Goal: Check status: Check status

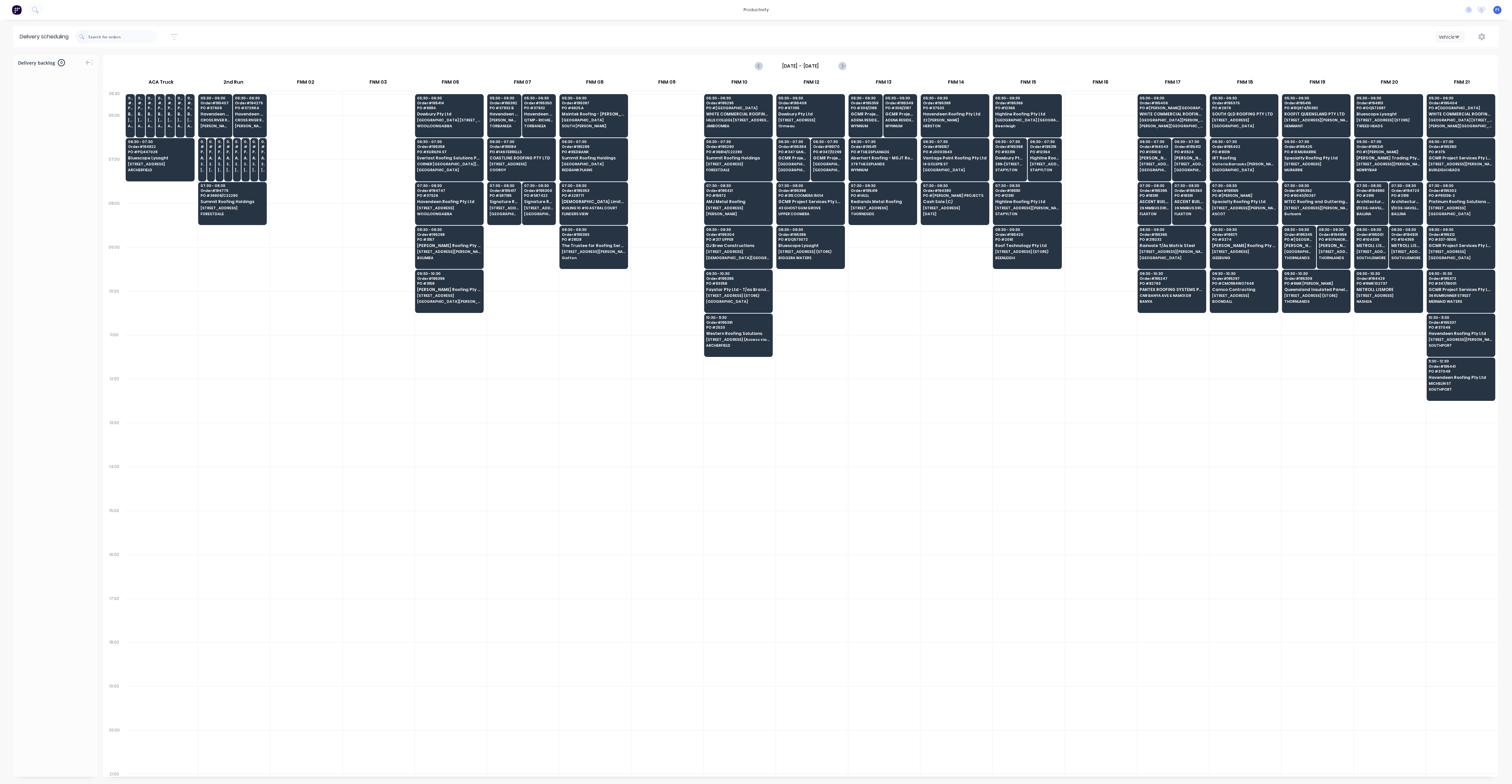
scroll to position [0, 1]
click at [122, 35] on input "text" at bounding box center [122, 36] width 69 height 13
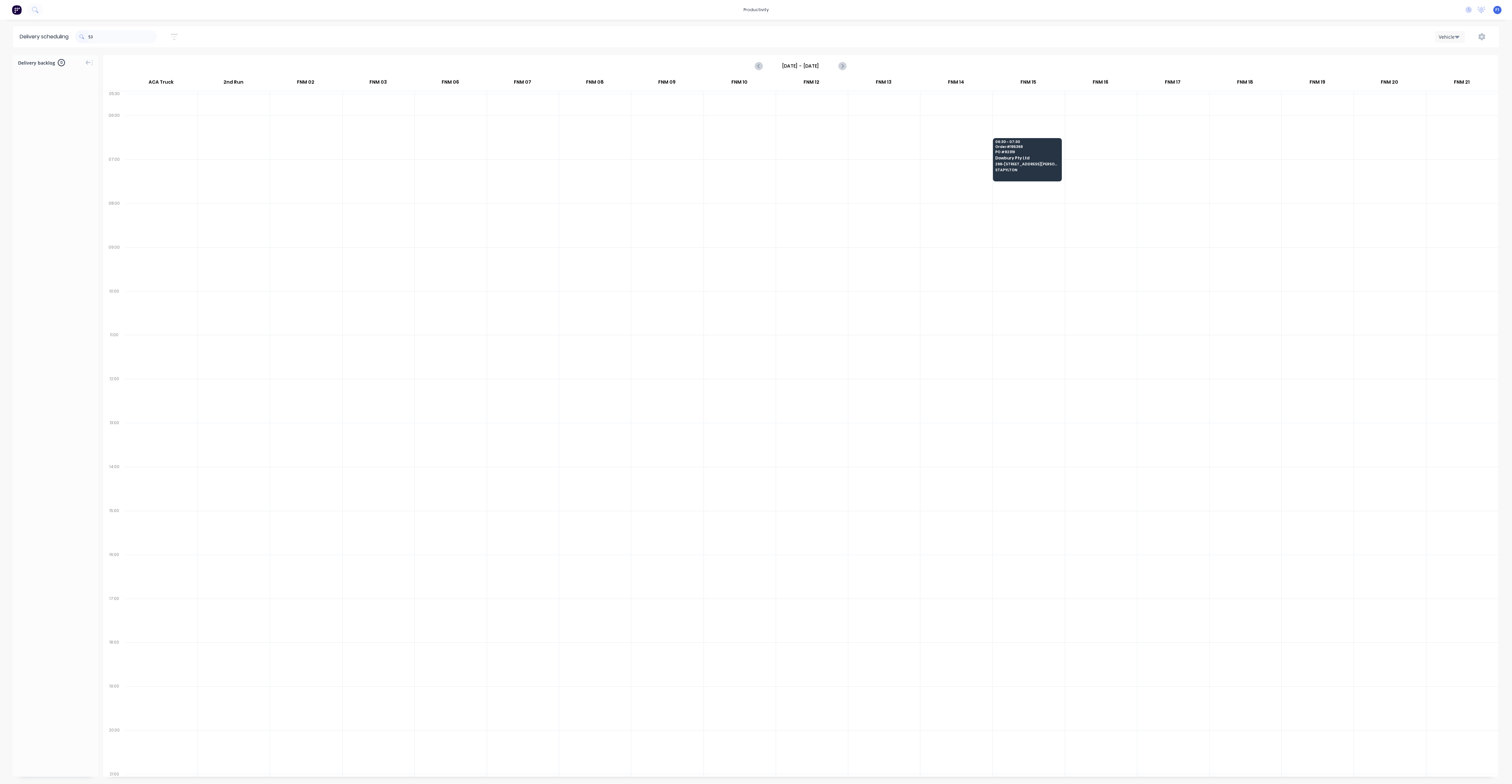
type input "5"
click at [1013, 238] on span "PO # 2061" at bounding box center [1027, 239] width 63 height 4
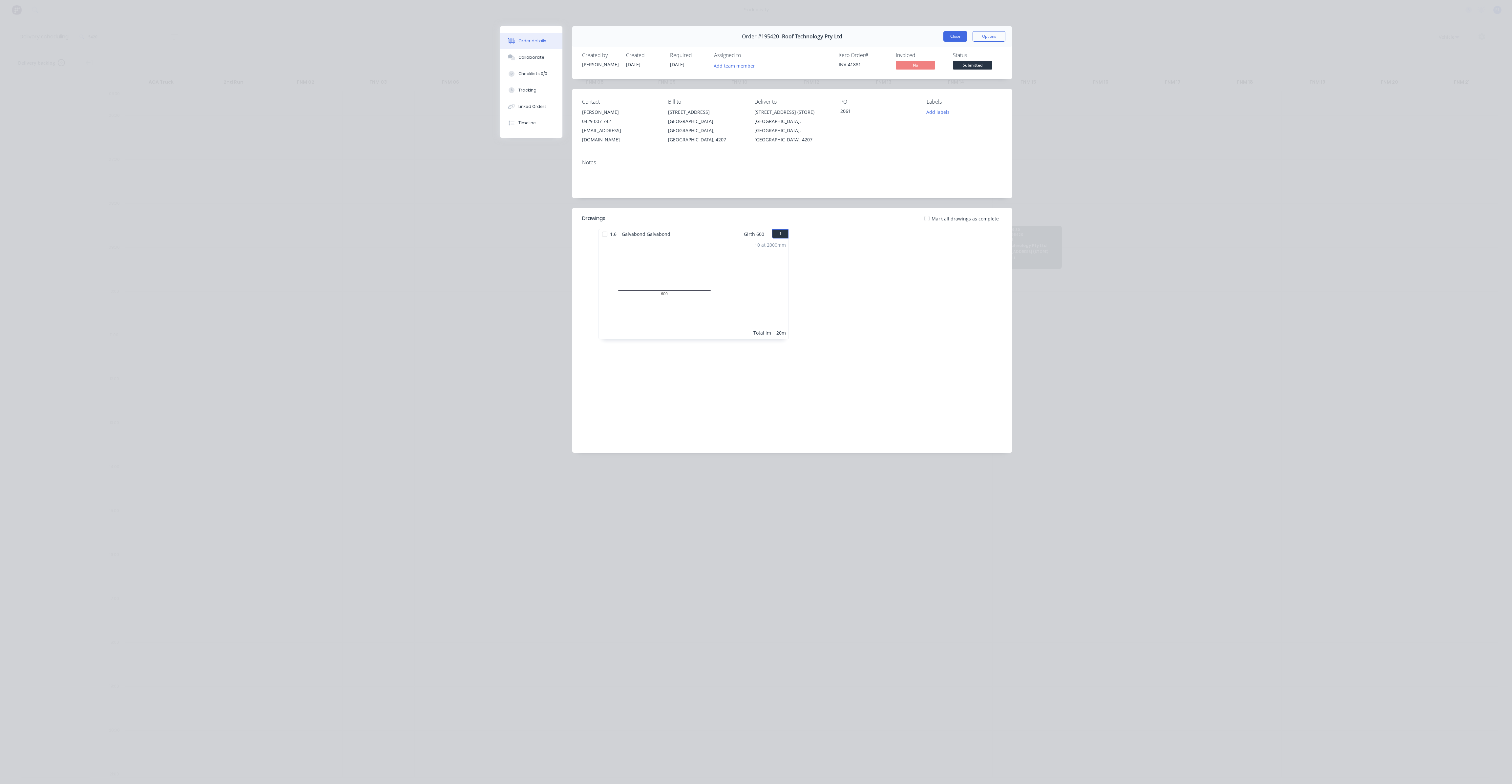
click at [954, 36] on button "Close" at bounding box center [955, 36] width 24 height 11
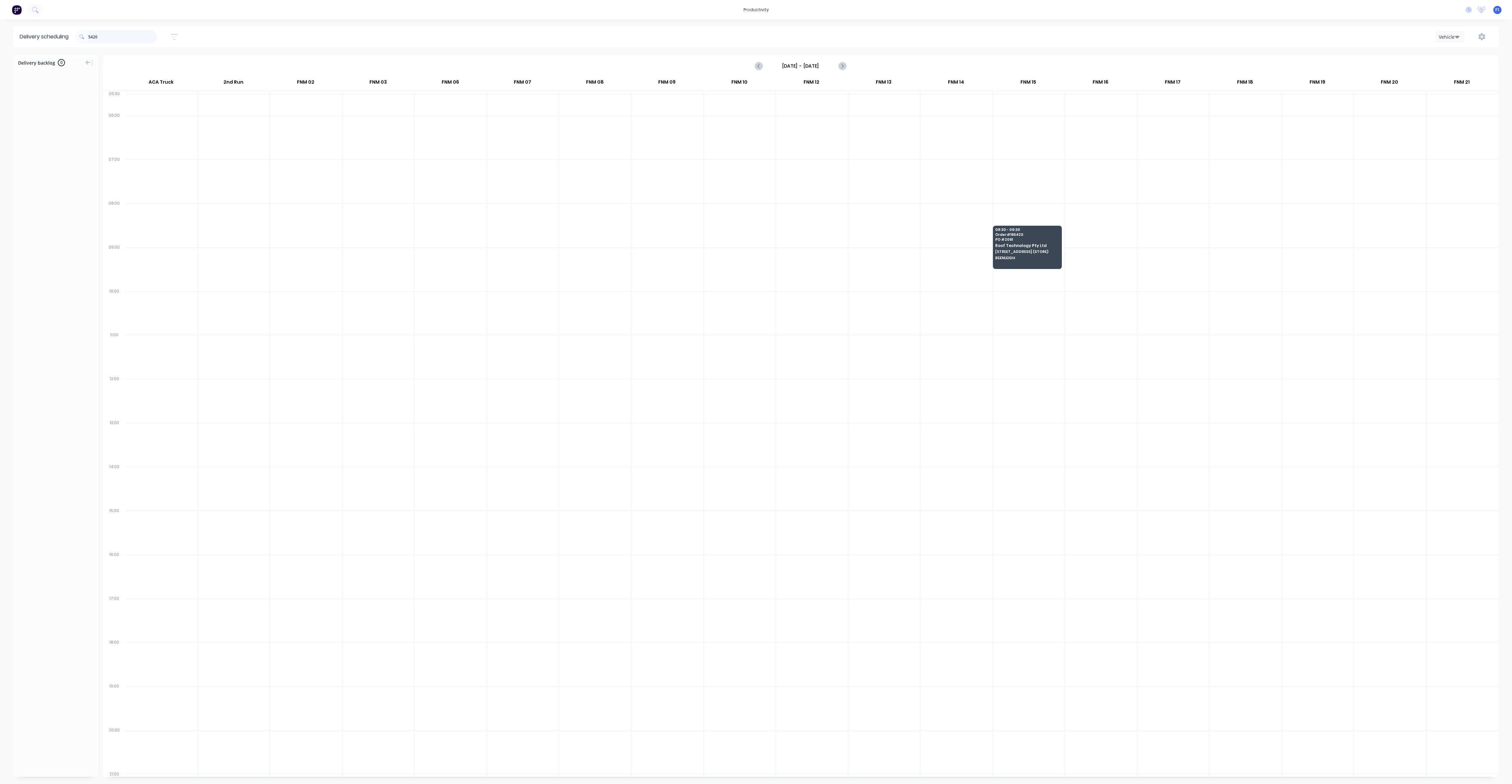
click at [112, 36] on input "5420" at bounding box center [122, 36] width 69 height 13
type input "5"
type input "406"
click at [1167, 119] on span "[GEOGRAPHIC_DATA][PERSON_NAME]" at bounding box center [1172, 120] width 63 height 4
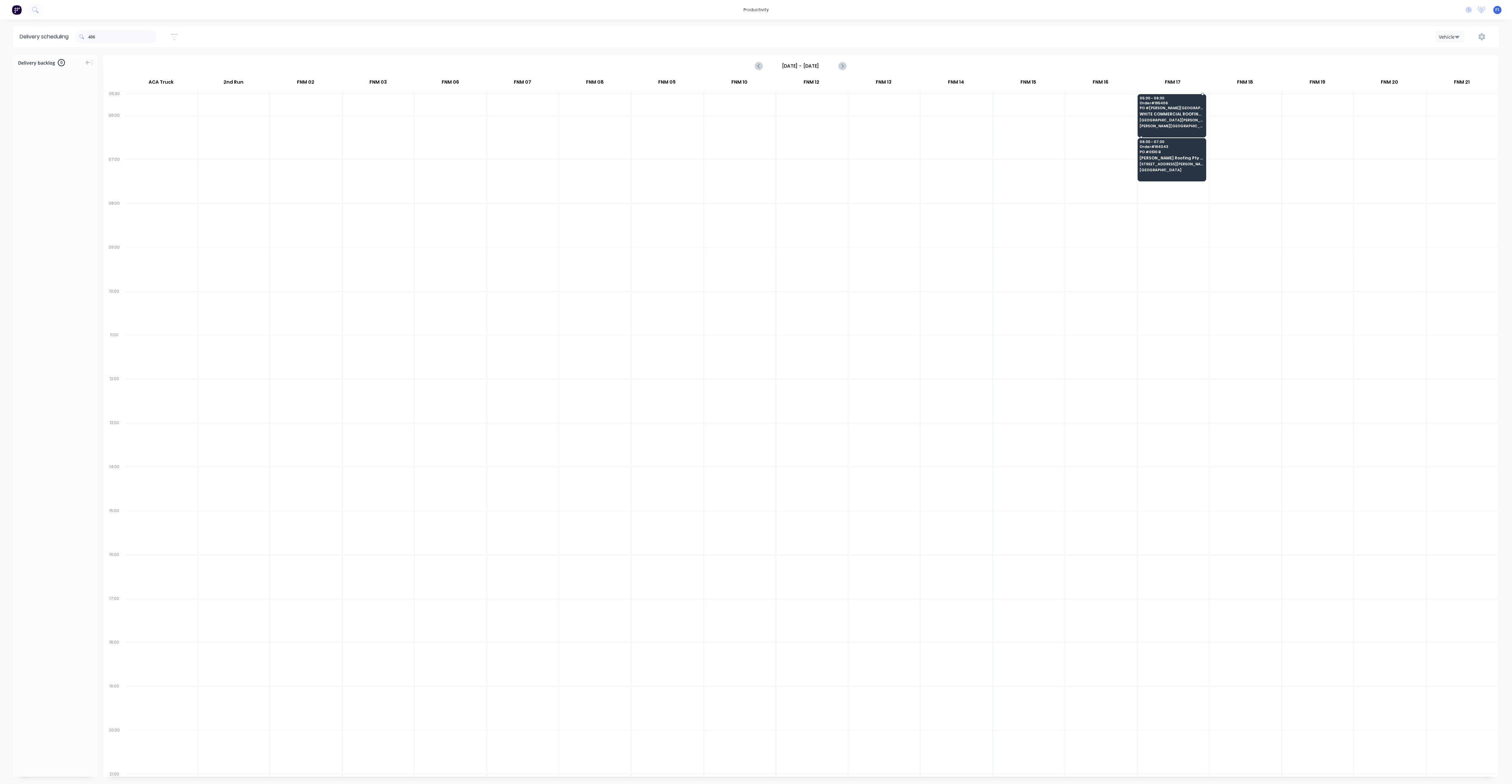
click at [1167, 119] on span "[GEOGRAPHIC_DATA][PERSON_NAME]" at bounding box center [1172, 120] width 63 height 4
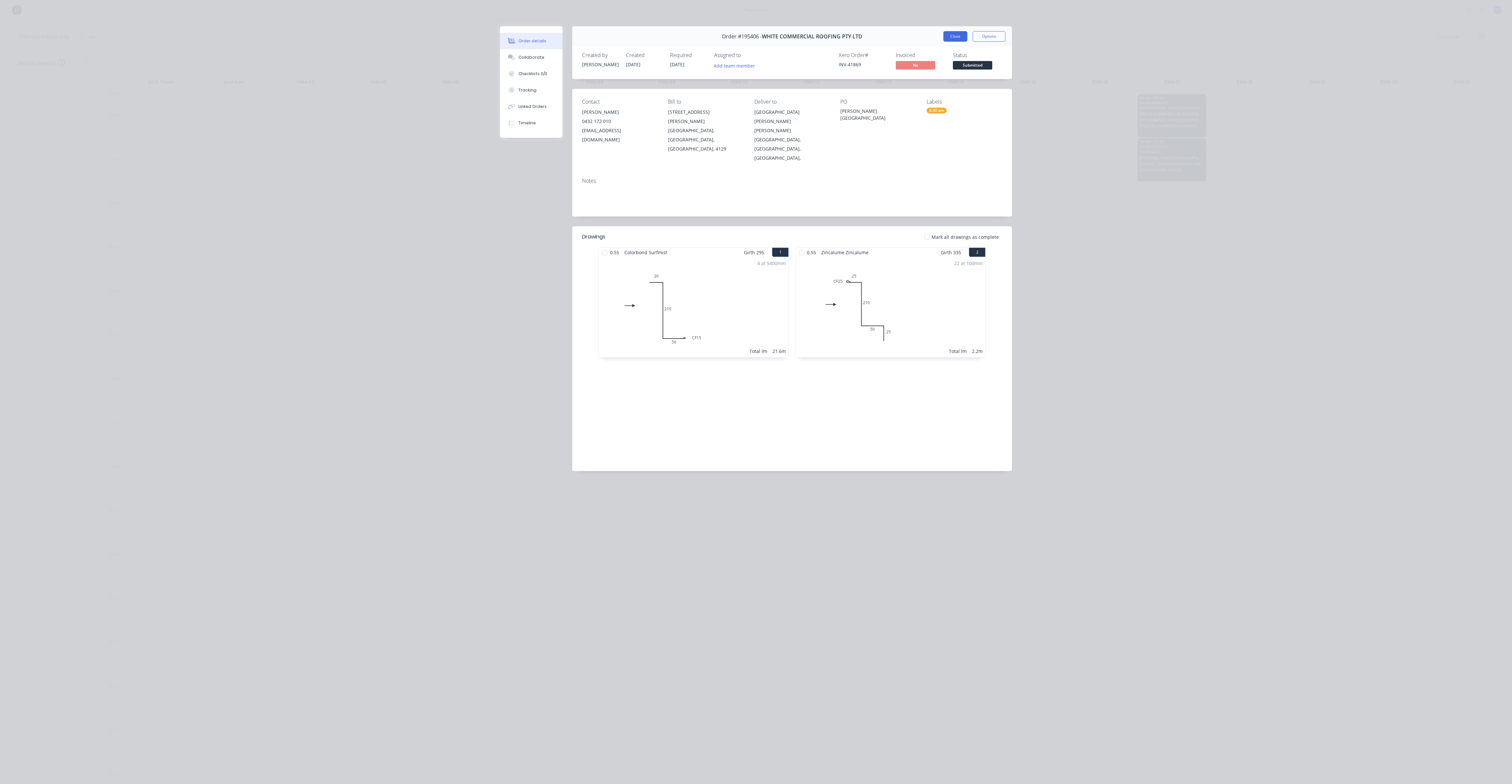
click at [954, 37] on button "Close" at bounding box center [955, 36] width 24 height 11
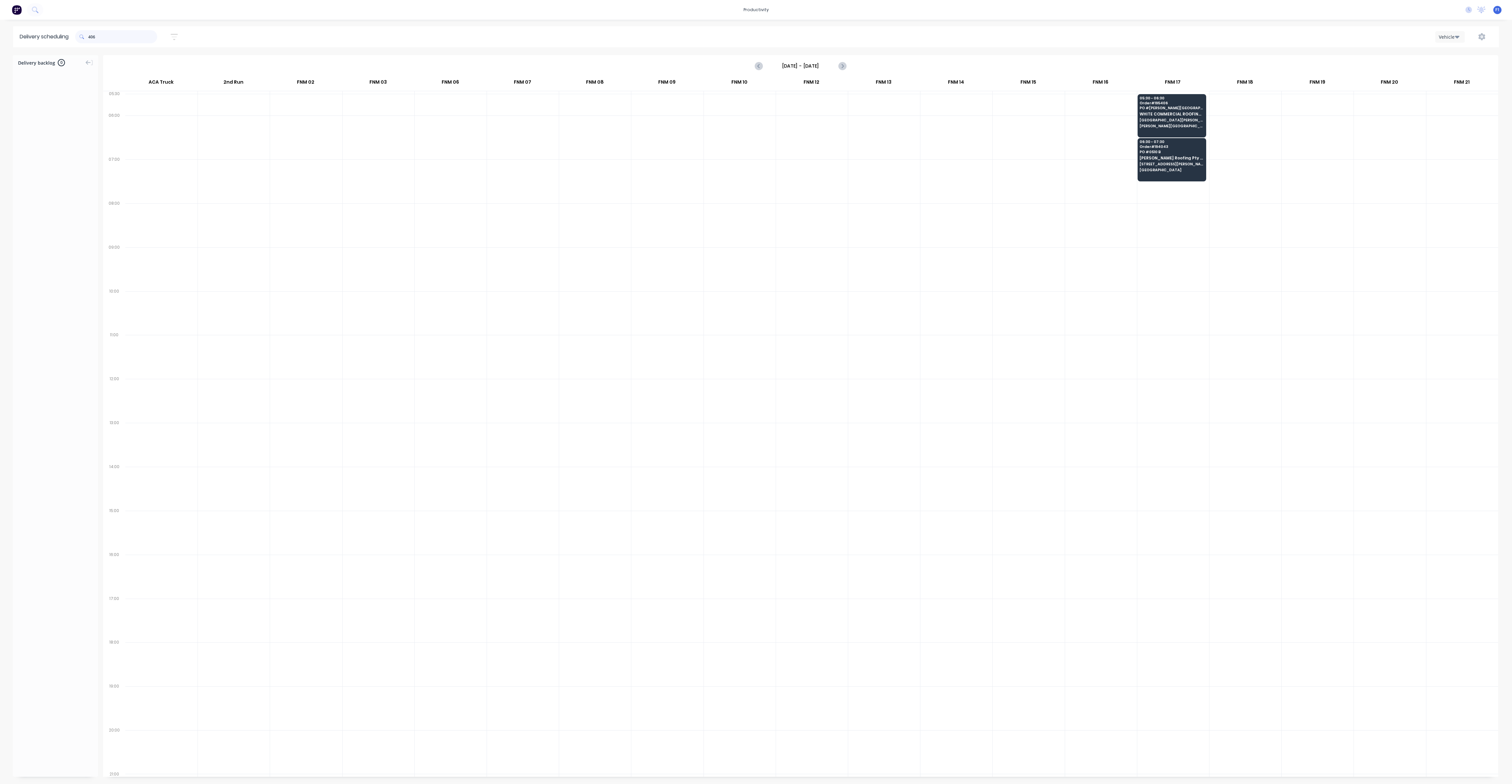
drag, startPoint x: 109, startPoint y: 42, endPoint x: 80, endPoint y: 44, distance: 29.1
click at [80, 44] on div "406" at bounding box center [116, 36] width 82 height 18
type input "341"
click at [1376, 173] on div "06:30 - 07:30 Order # 195341 PO # 1 [PERSON_NAME] [PERSON_NAME] Trading Pty Ltd…" at bounding box center [1389, 156] width 68 height 37
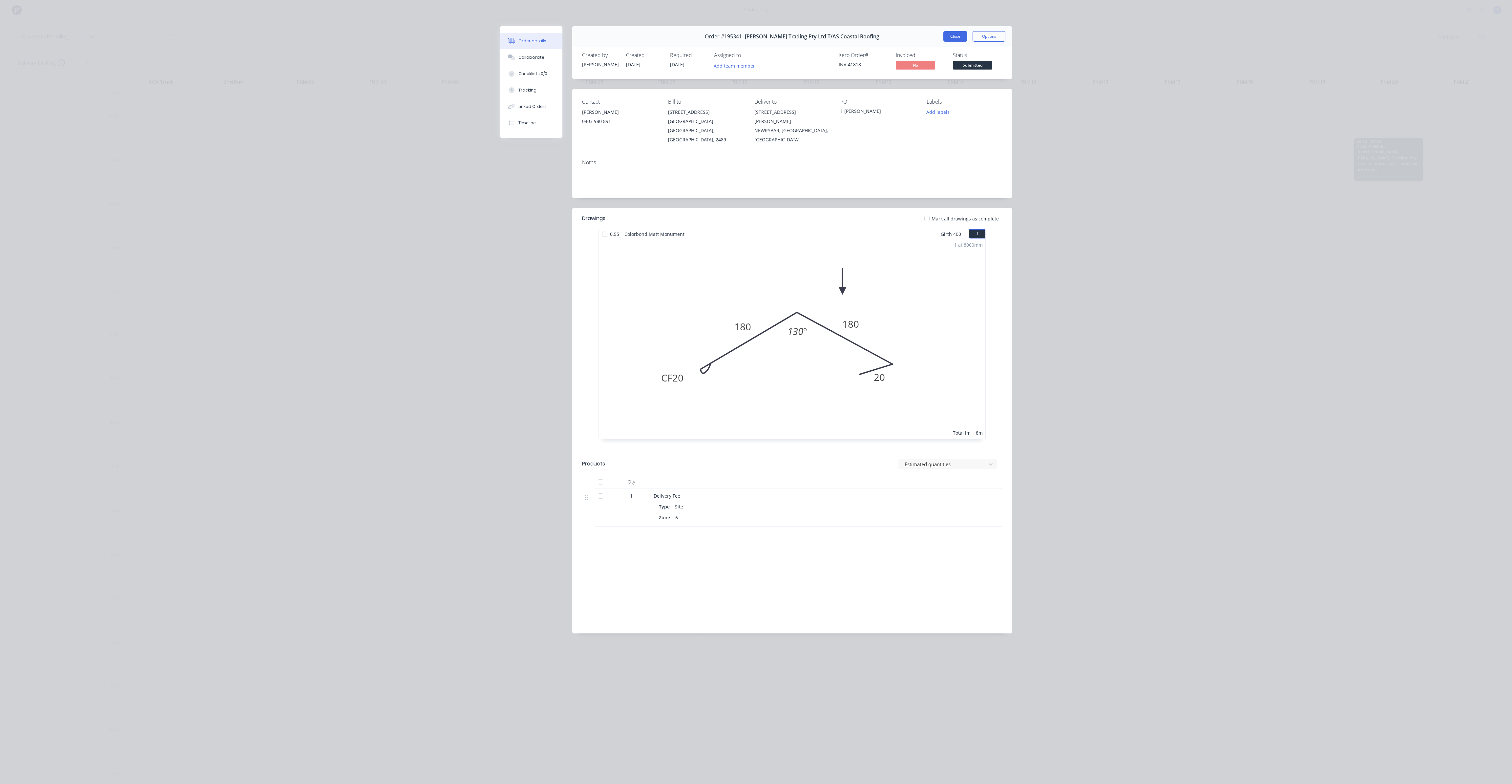
click at [951, 34] on button "Close" at bounding box center [955, 36] width 24 height 11
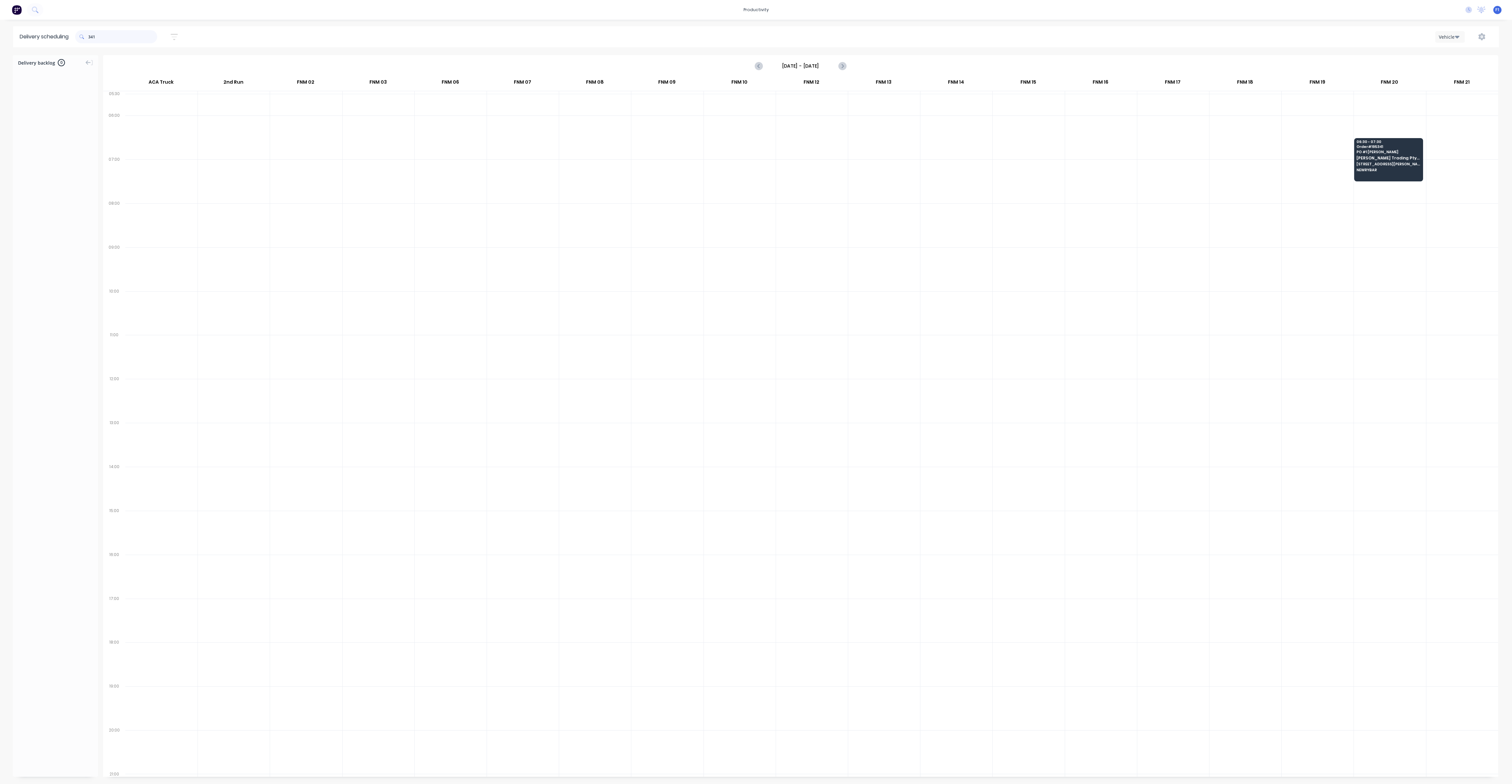
drag, startPoint x: 135, startPoint y: 38, endPoint x: 0, endPoint y: -6, distance: 142.0
click at [0, 0] on html "productivity productivity Workflow Planner Delivery Scheduling Timesheets No ne…" at bounding box center [756, 392] width 1512 height 784
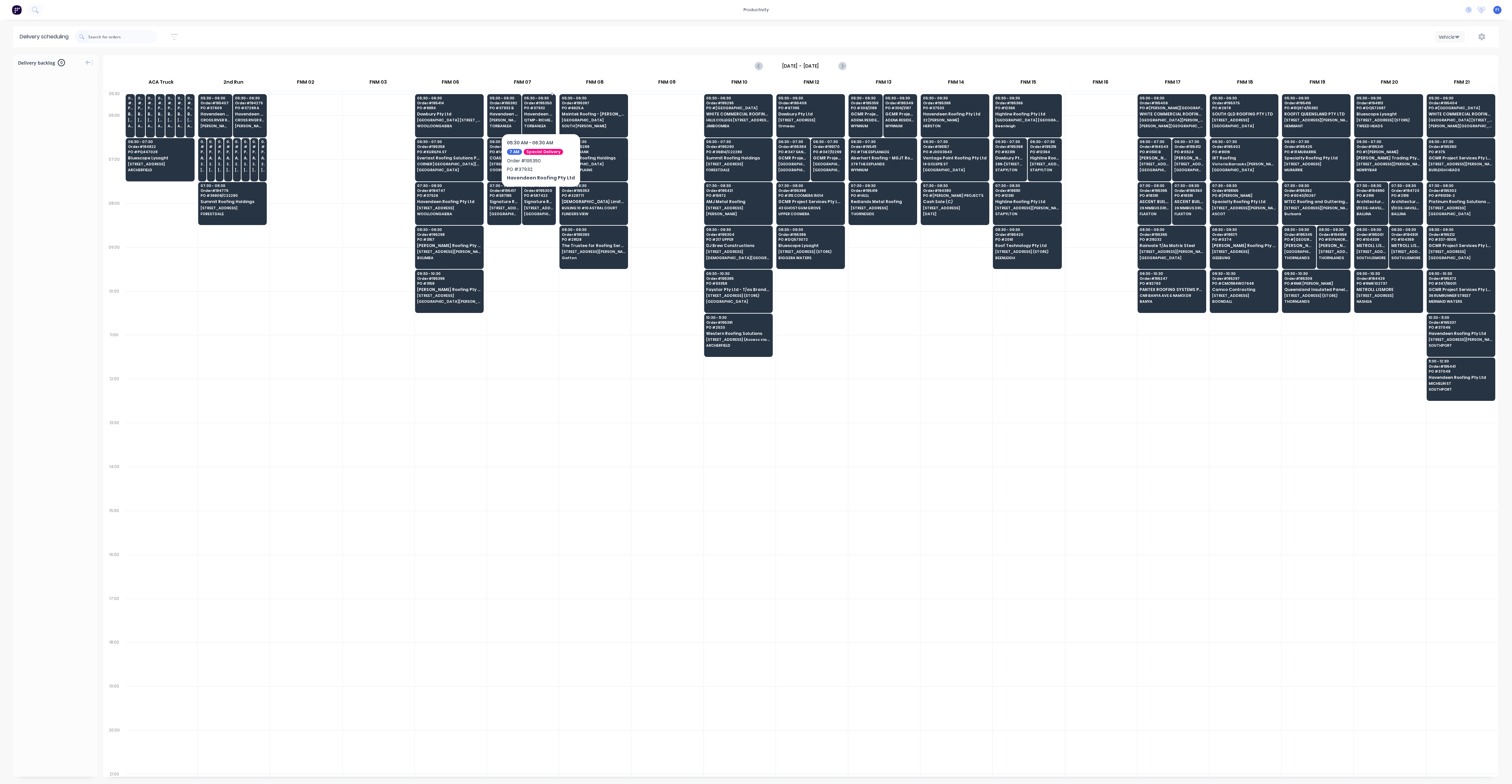
click at [534, 121] on span "QTMP - RICHIE ROAD" at bounding box center [539, 120] width 29 height 4
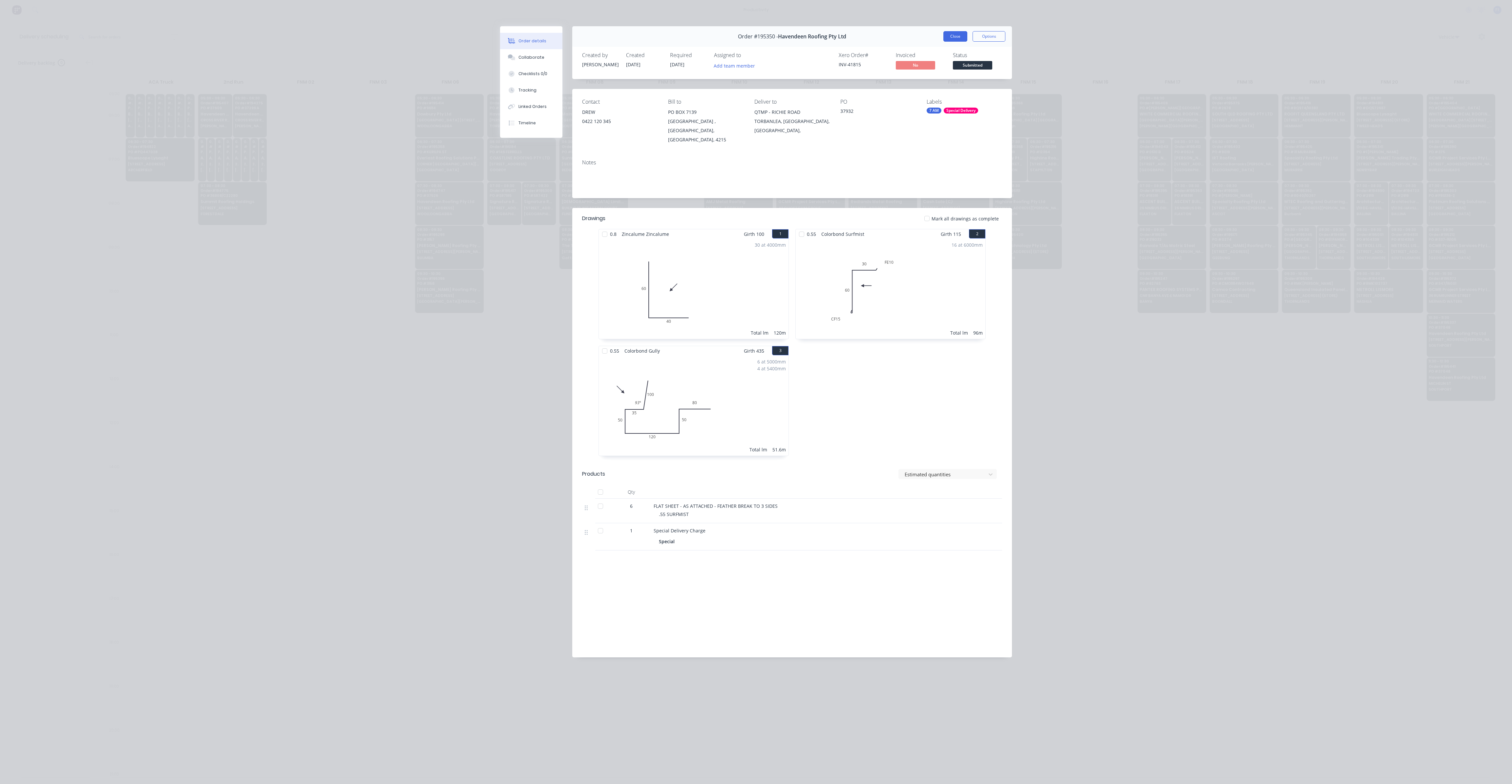
click at [959, 39] on button "Close" at bounding box center [955, 36] width 24 height 11
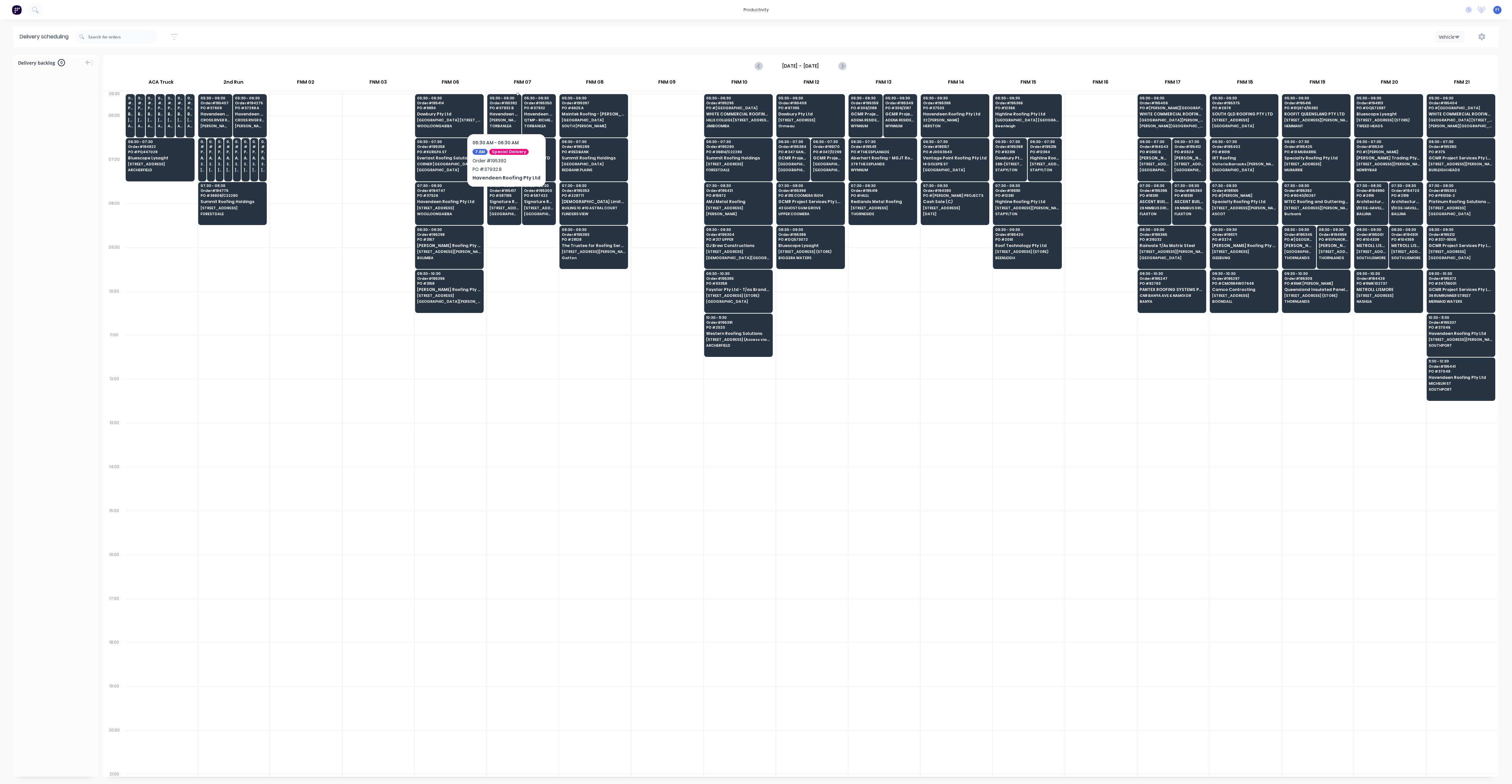
click at [508, 125] on span "TORBANLEA" at bounding box center [504, 126] width 29 height 4
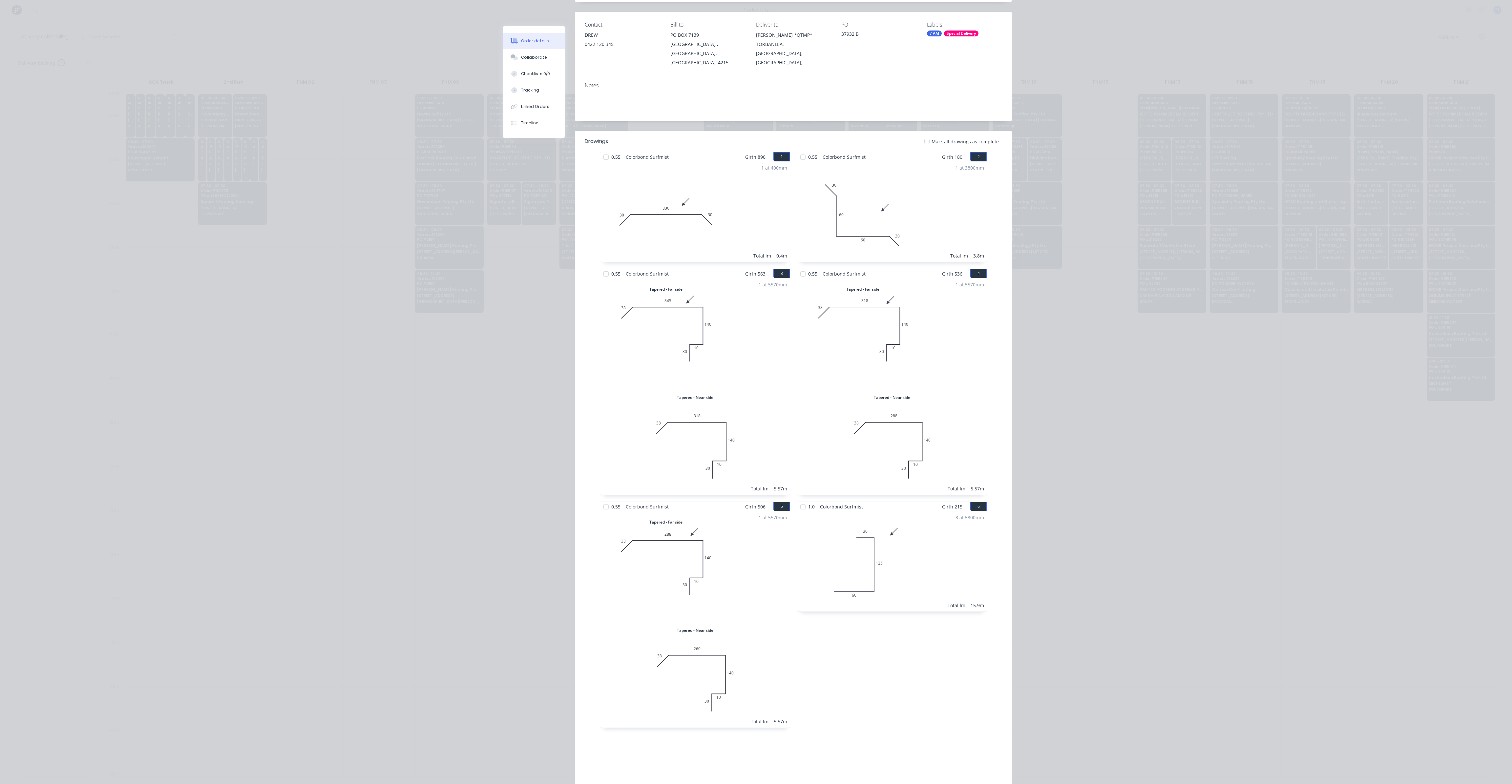
scroll to position [0, 0]
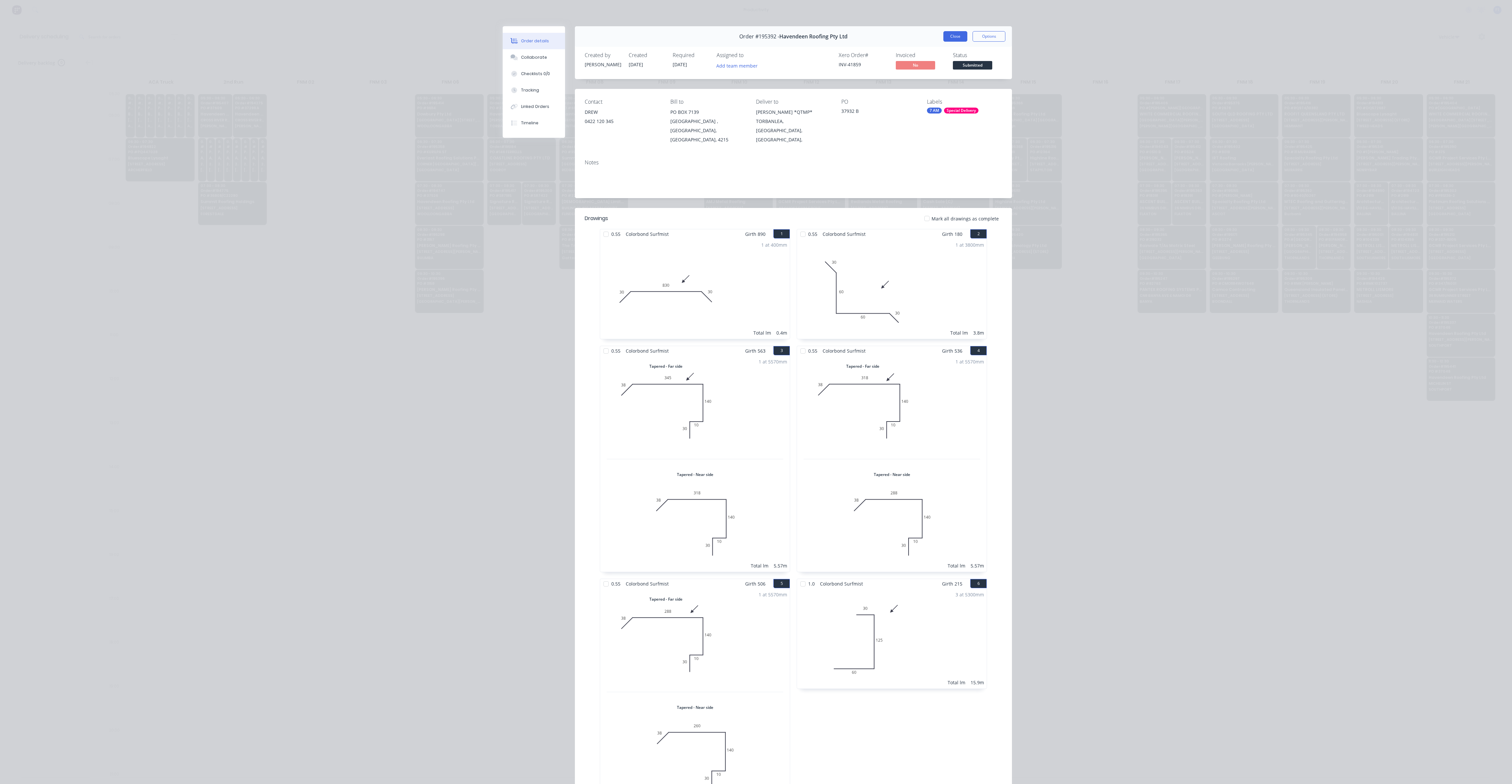
click at [955, 38] on button "Close" at bounding box center [955, 36] width 24 height 11
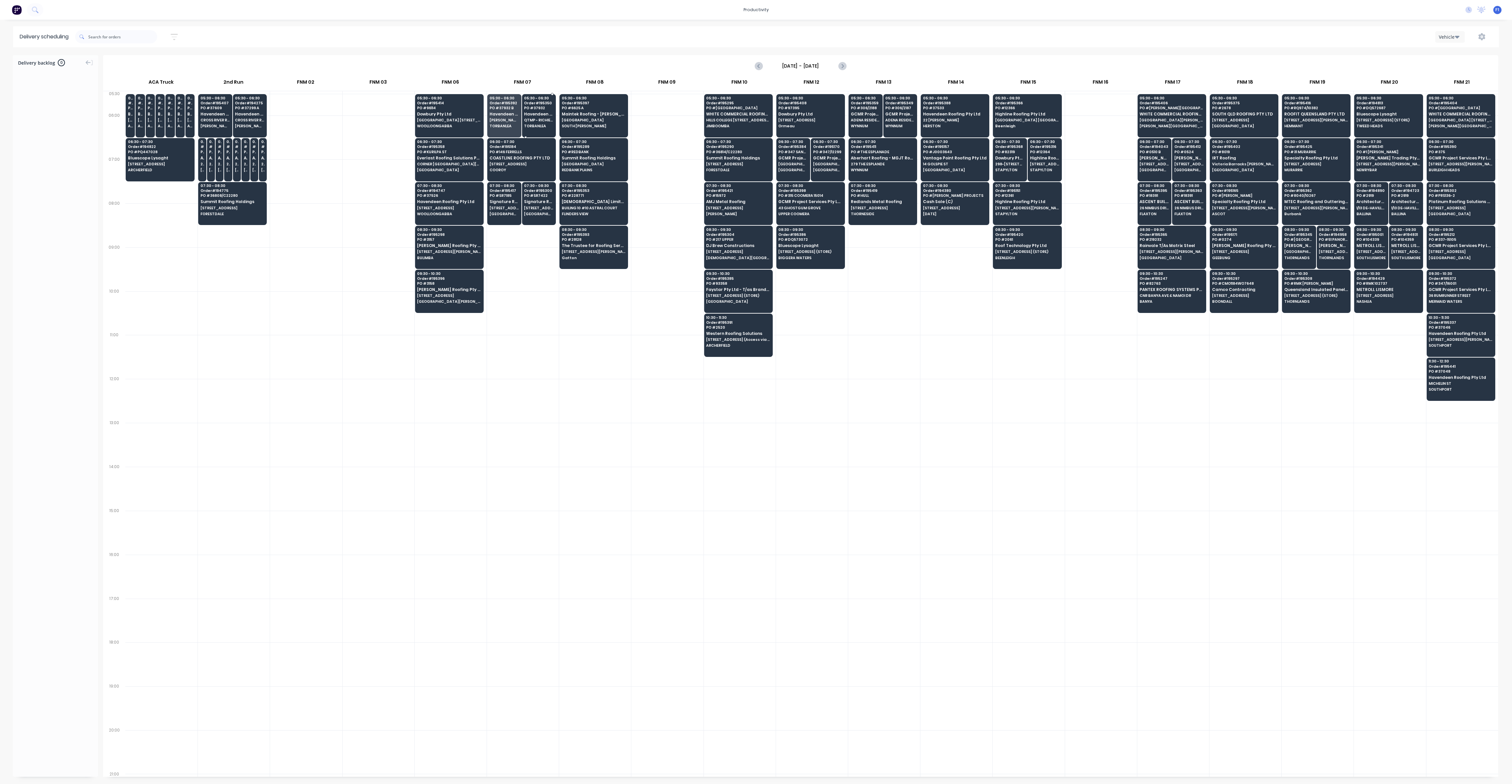
click at [541, 121] on span "QTMP - RICHIE ROAD" at bounding box center [539, 120] width 29 height 4
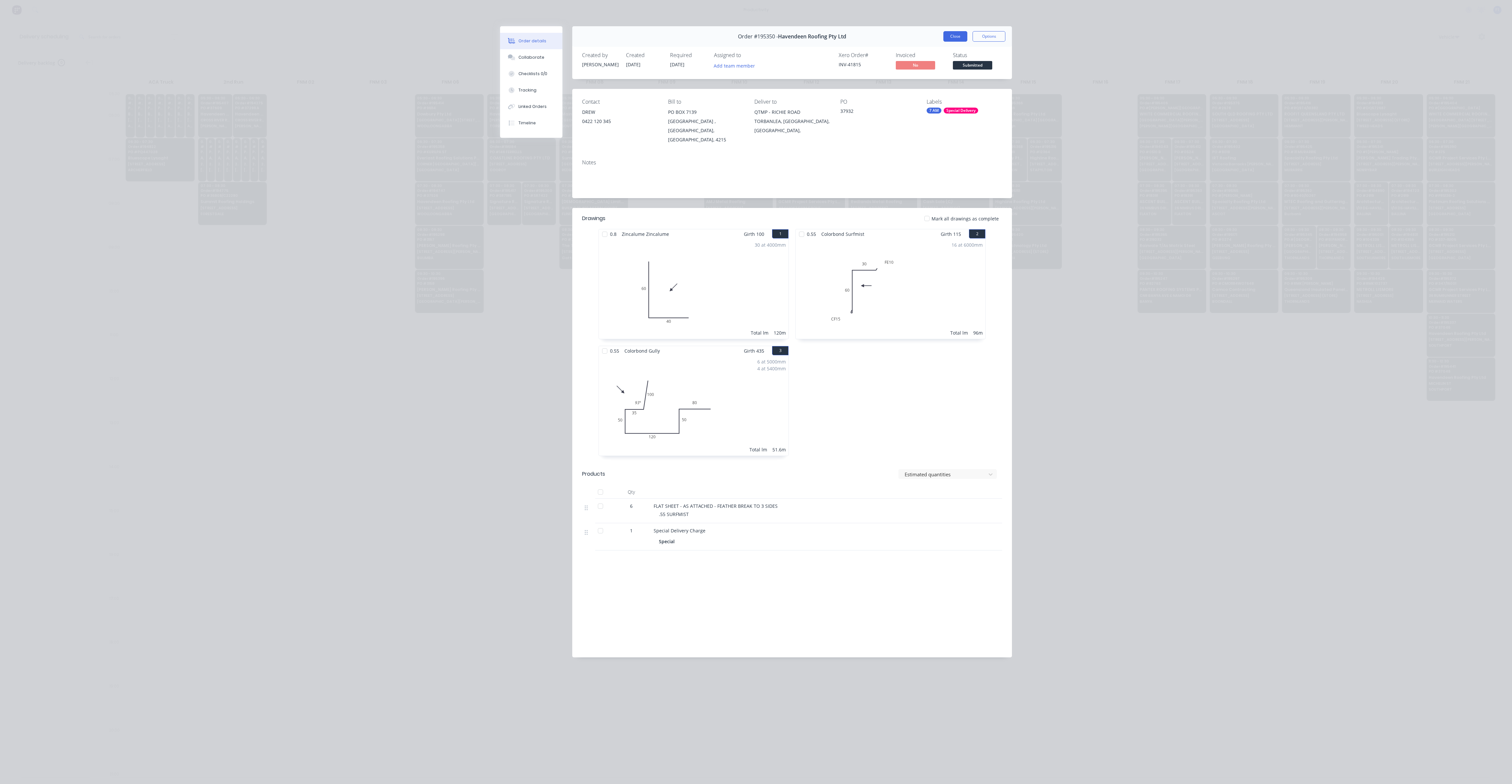
click at [957, 40] on button "Close" at bounding box center [955, 36] width 24 height 11
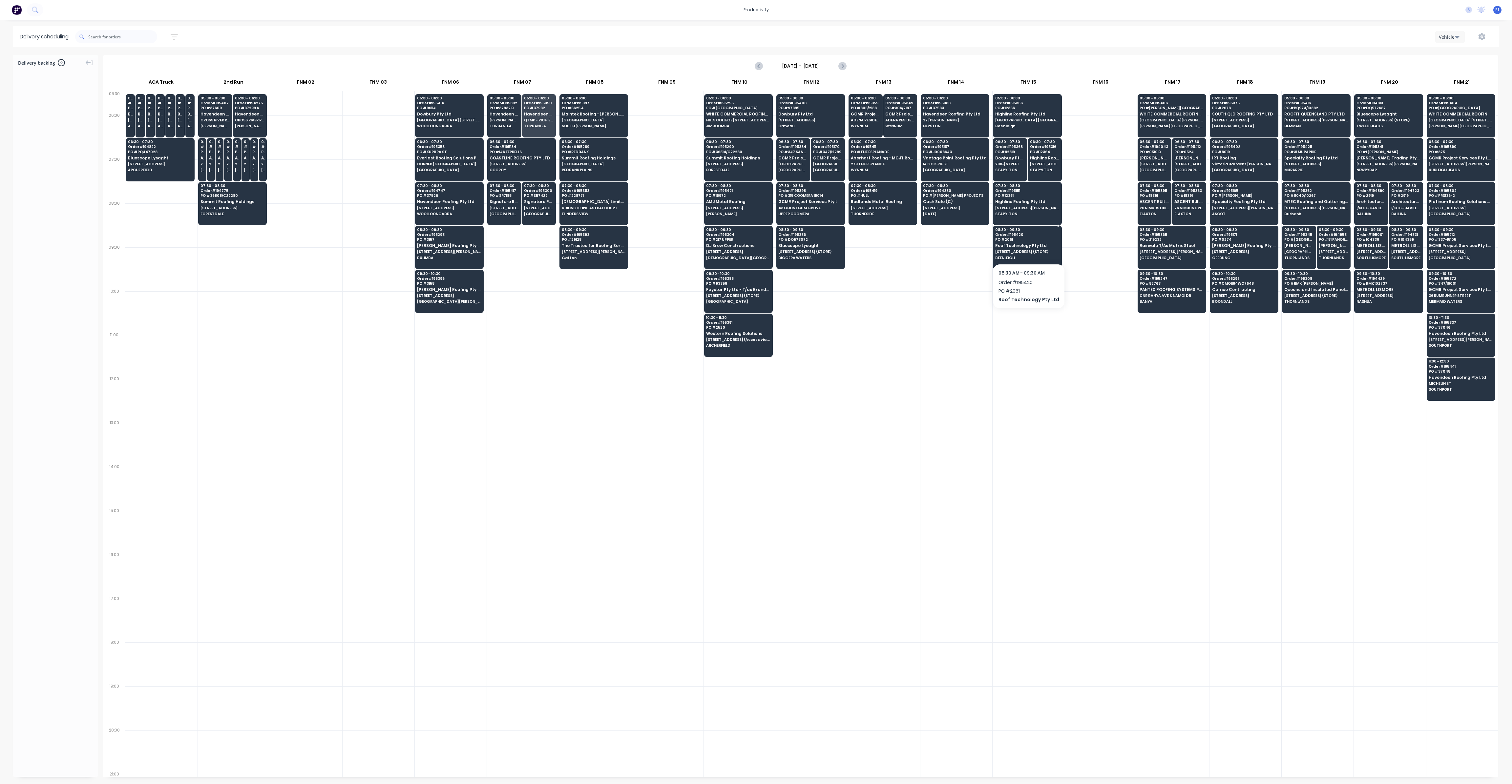
click at [1020, 249] on span "[STREET_ADDRESS] (STORE)" at bounding box center [1027, 251] width 63 height 4
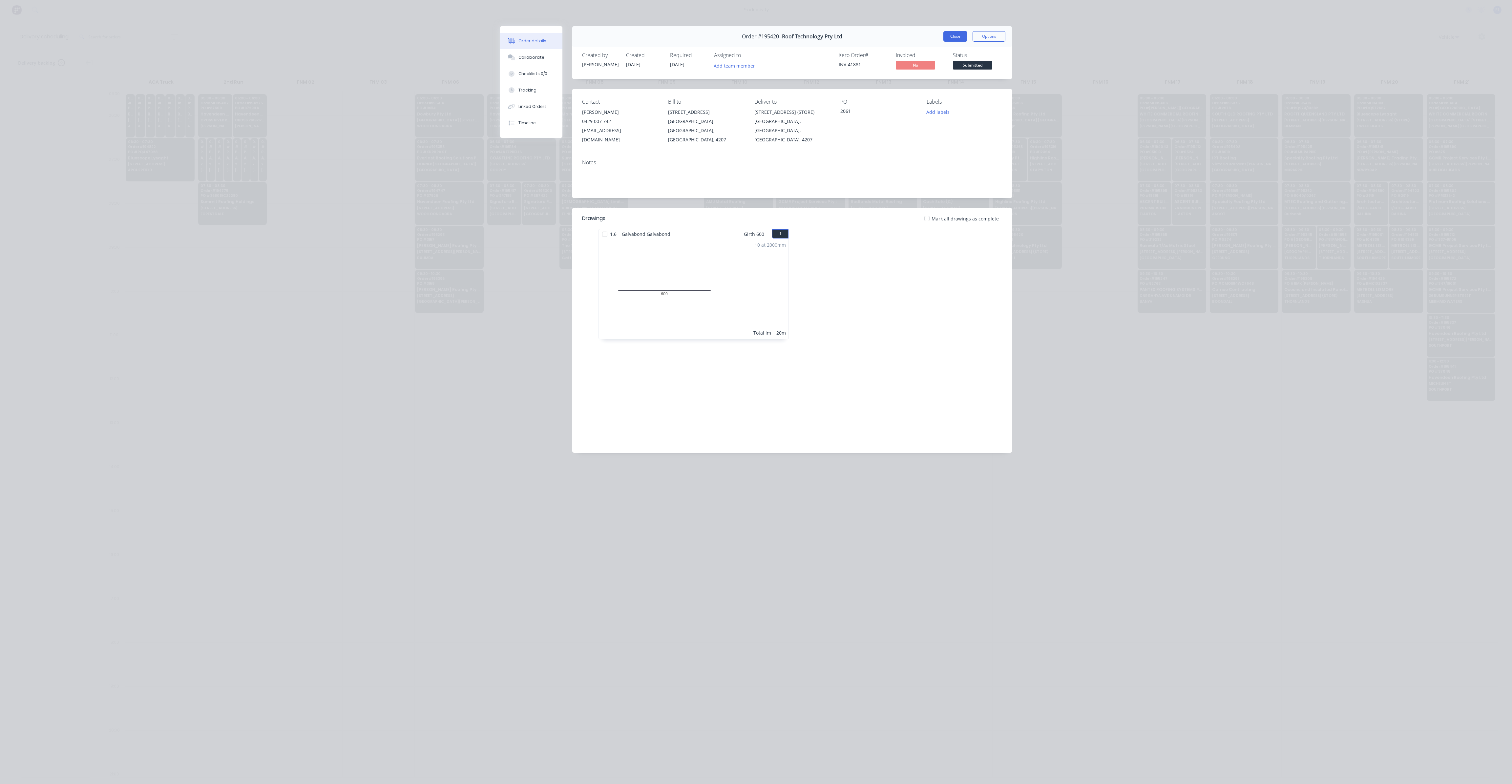
click at [953, 38] on button "Close" at bounding box center [955, 36] width 24 height 11
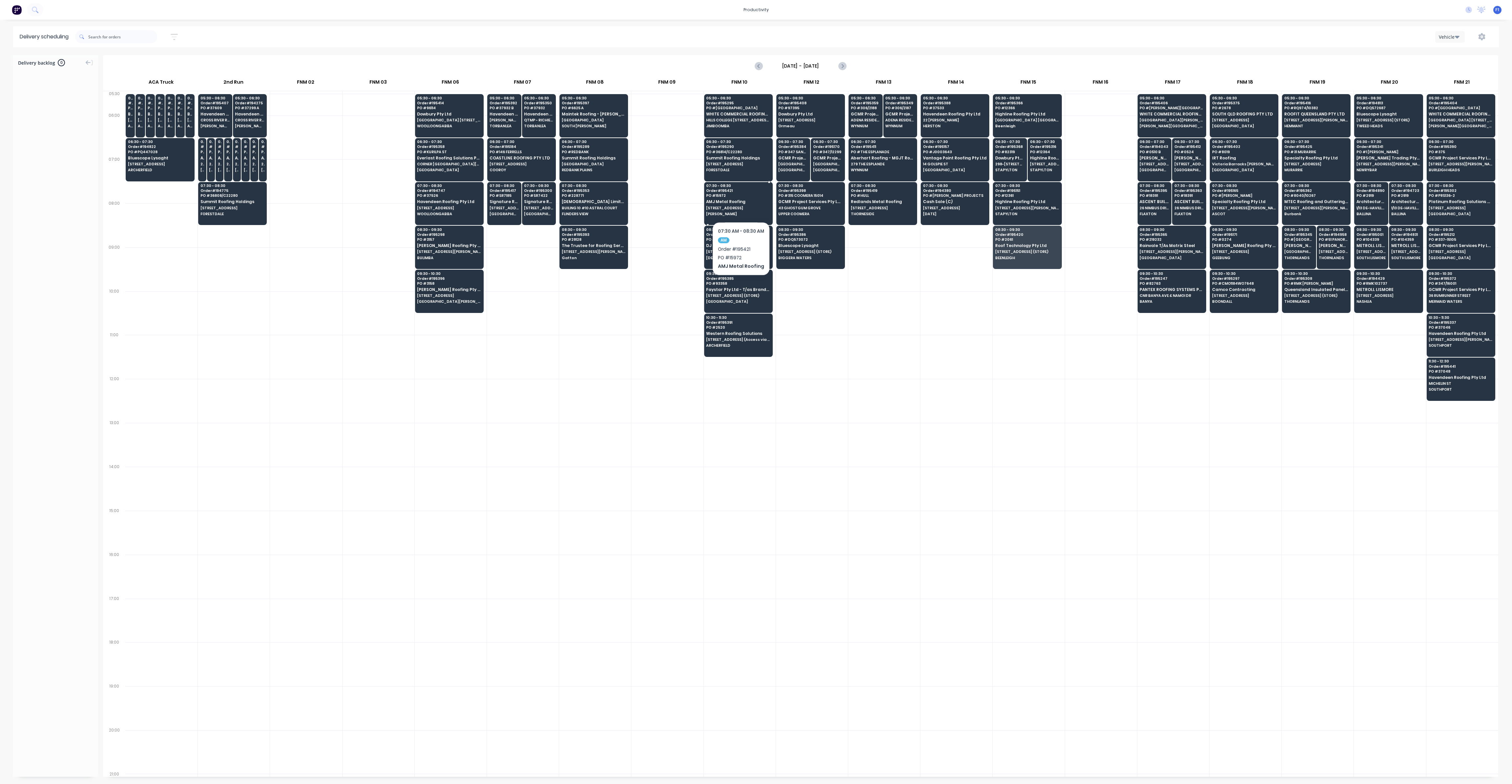
click at [740, 202] on span "AMJ Metal Roofing" at bounding box center [738, 201] width 63 height 4
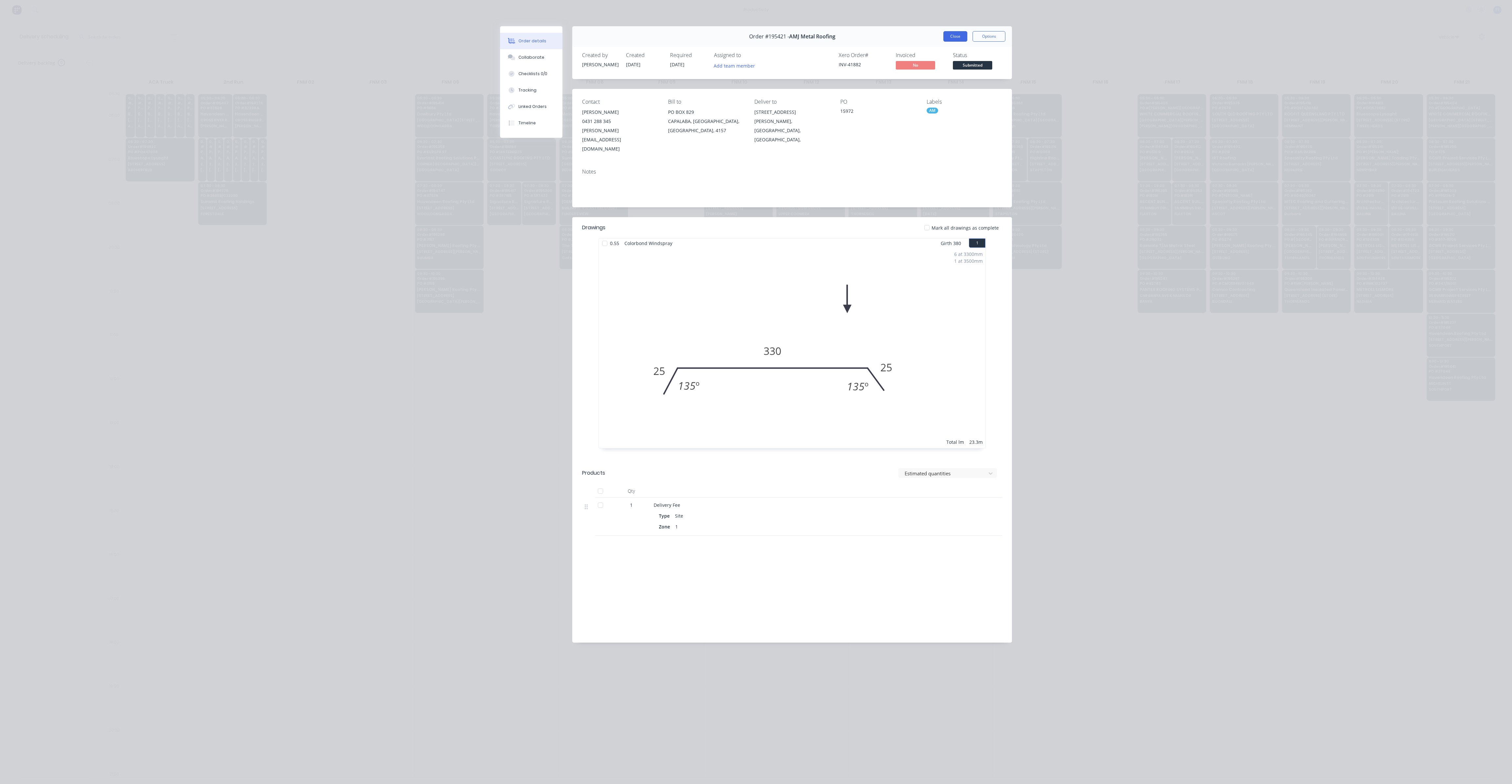
click at [956, 36] on button "Close" at bounding box center [955, 36] width 24 height 11
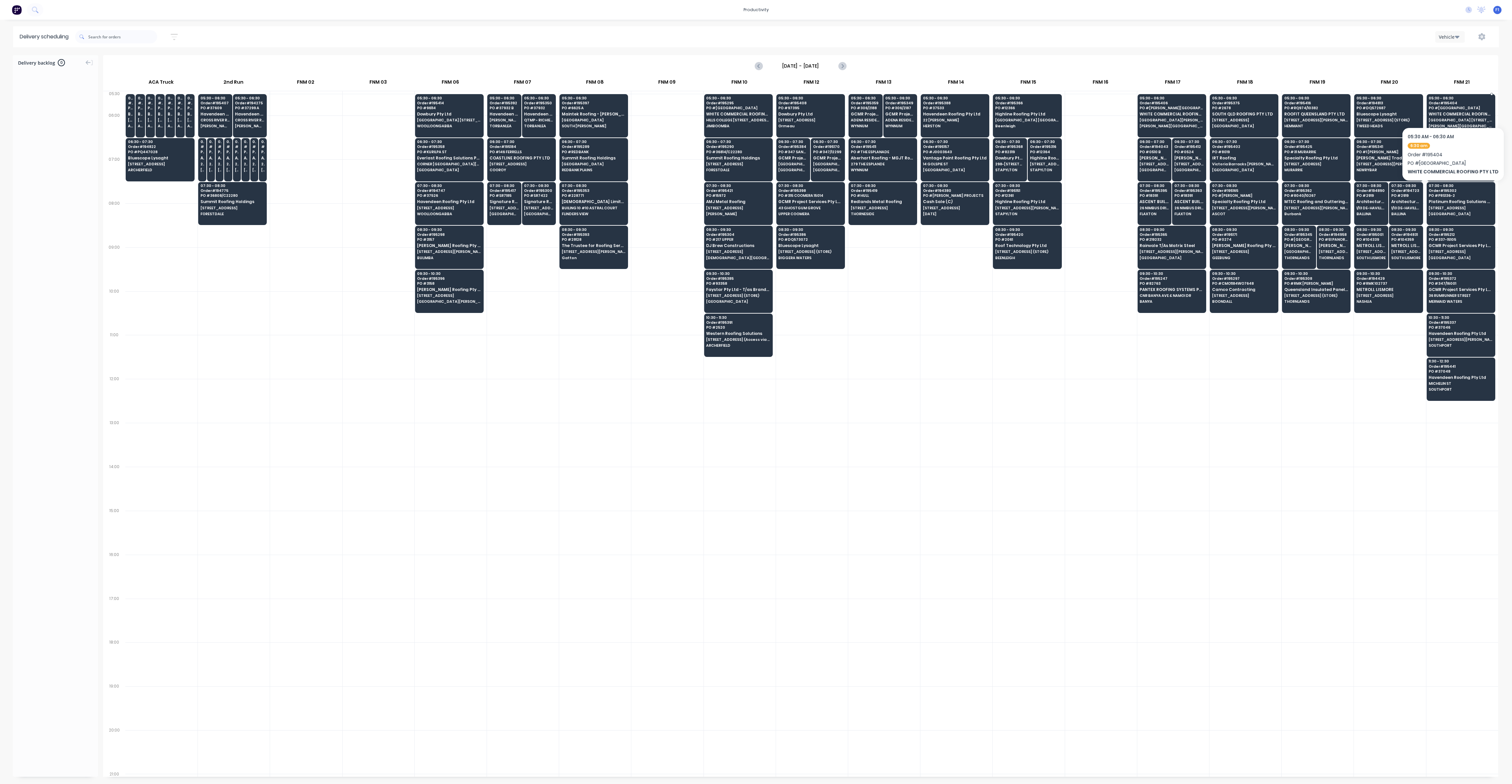
click at [1450, 107] on span "PO # [GEOGRAPHIC_DATA]" at bounding box center [1460, 108] width 63 height 4
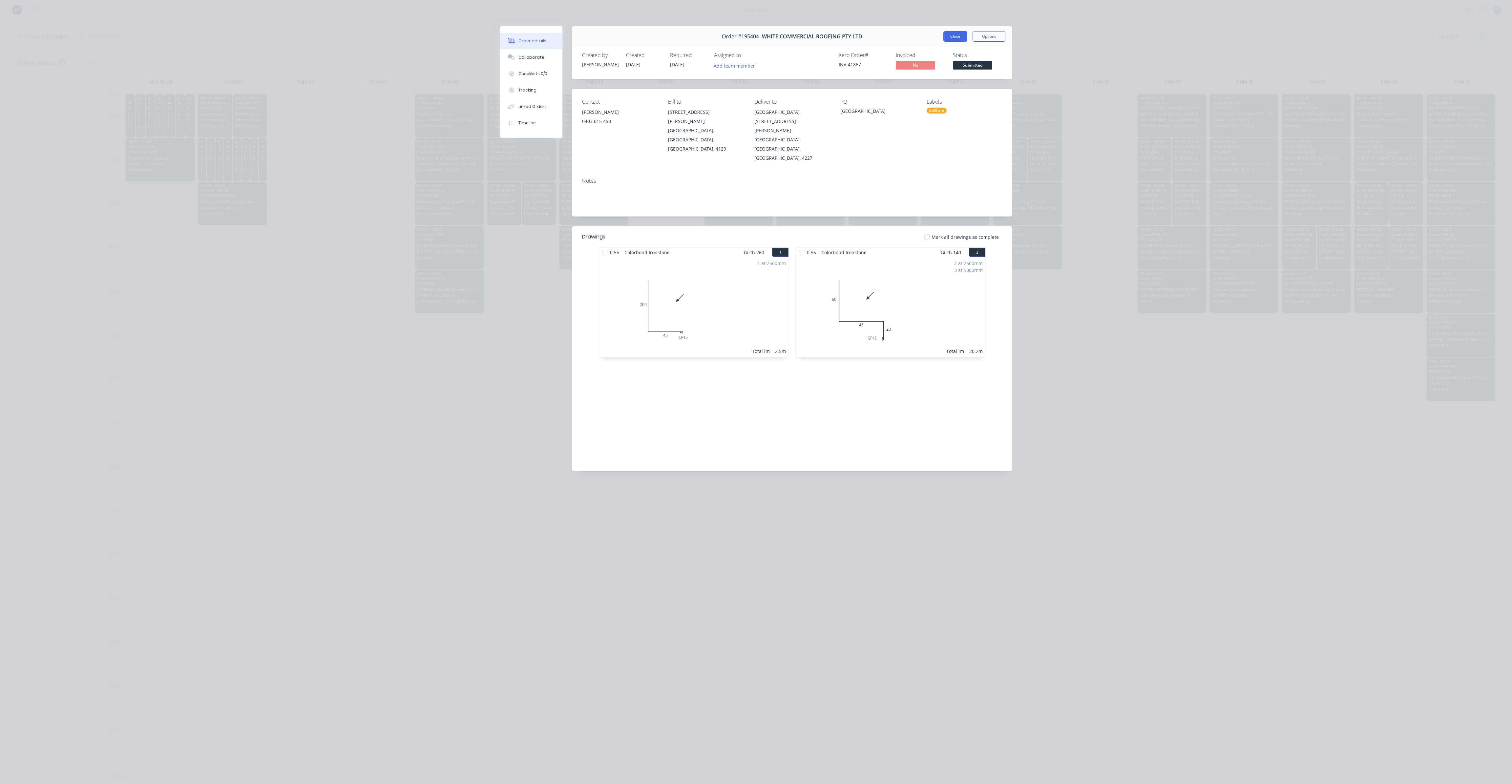
click at [960, 38] on button "Close" at bounding box center [955, 36] width 24 height 11
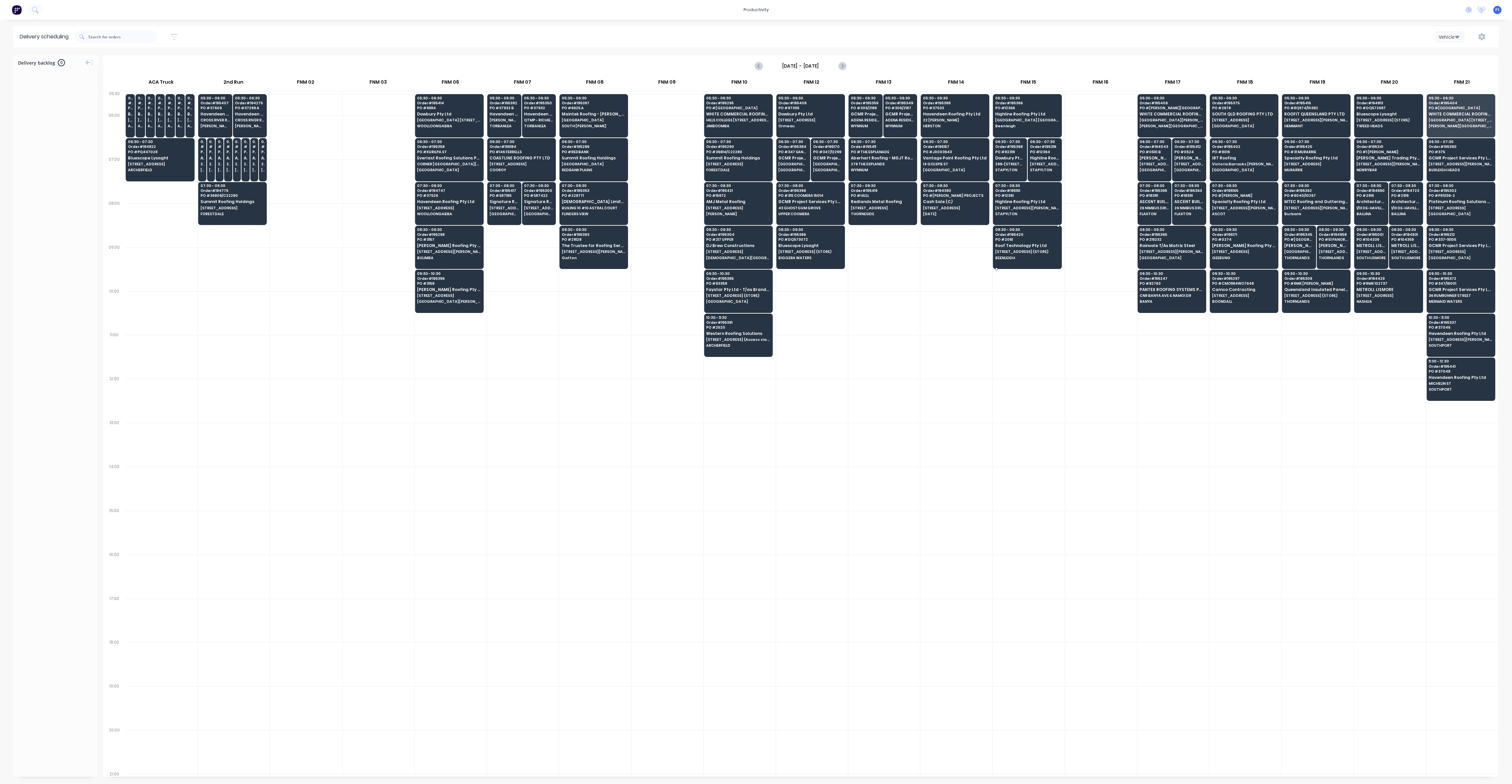
click at [1027, 242] on div "08:30 - 09:30 Order # 195420 PO # 2061 Roof Technology Pty Ltd [STREET_ADDRESS]…" at bounding box center [1027, 244] width 68 height 37
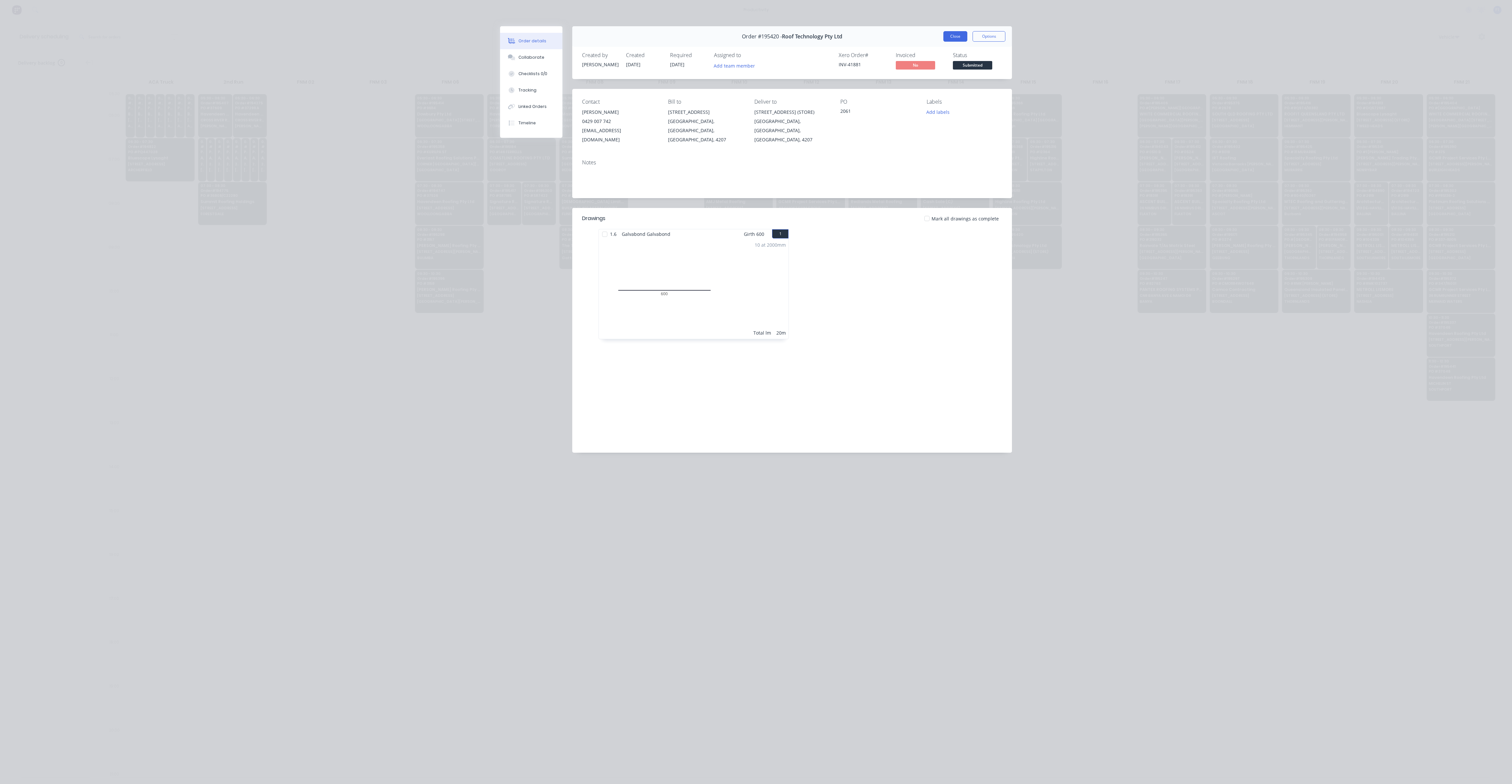
click at [960, 38] on button "Close" at bounding box center [955, 36] width 24 height 11
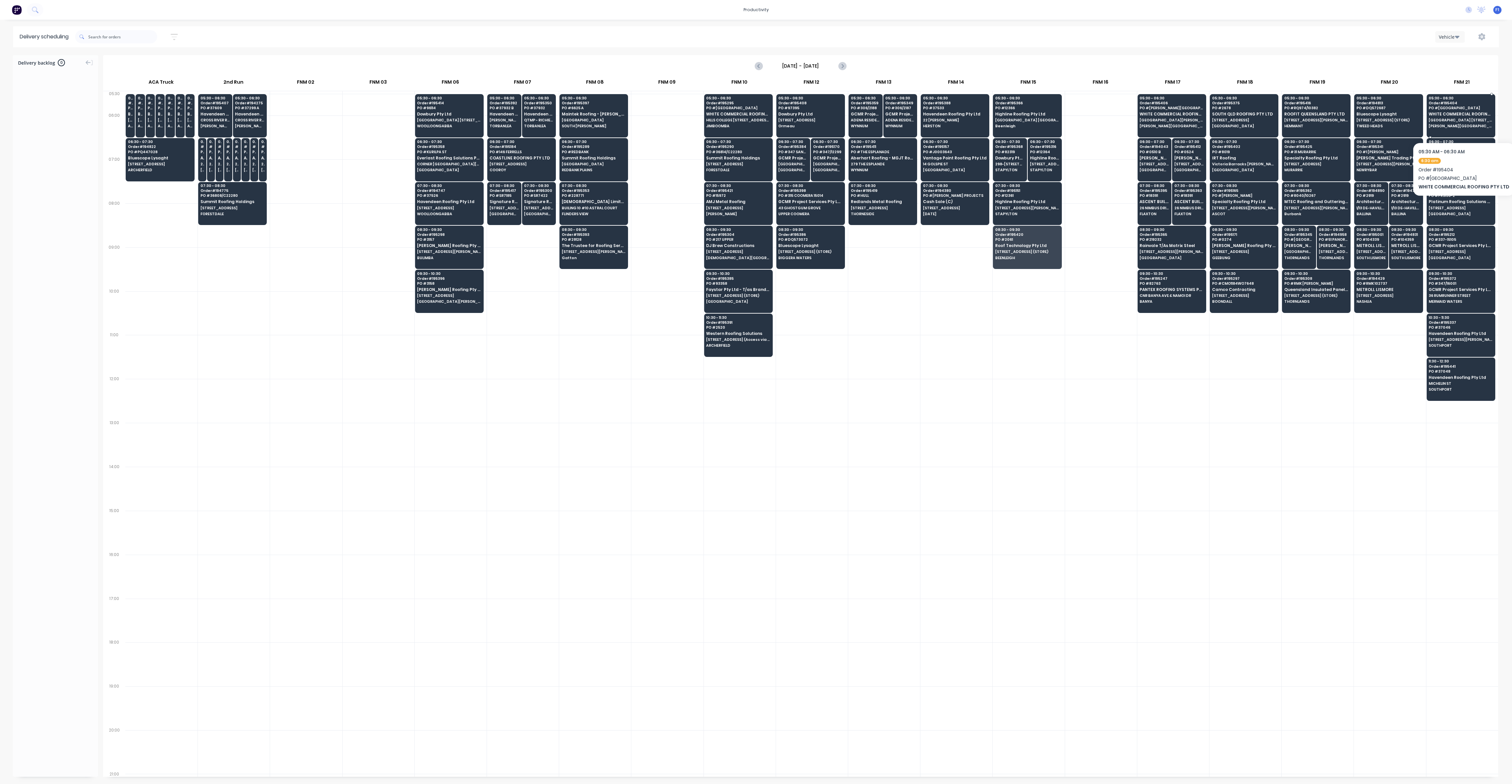
click at [1462, 123] on div "05:30 - 06:30 Order # 195404 [GEOGRAPHIC_DATA] WHITE COMMERCIAL ROOFING PTY LTD…" at bounding box center [1461, 112] width 68 height 37
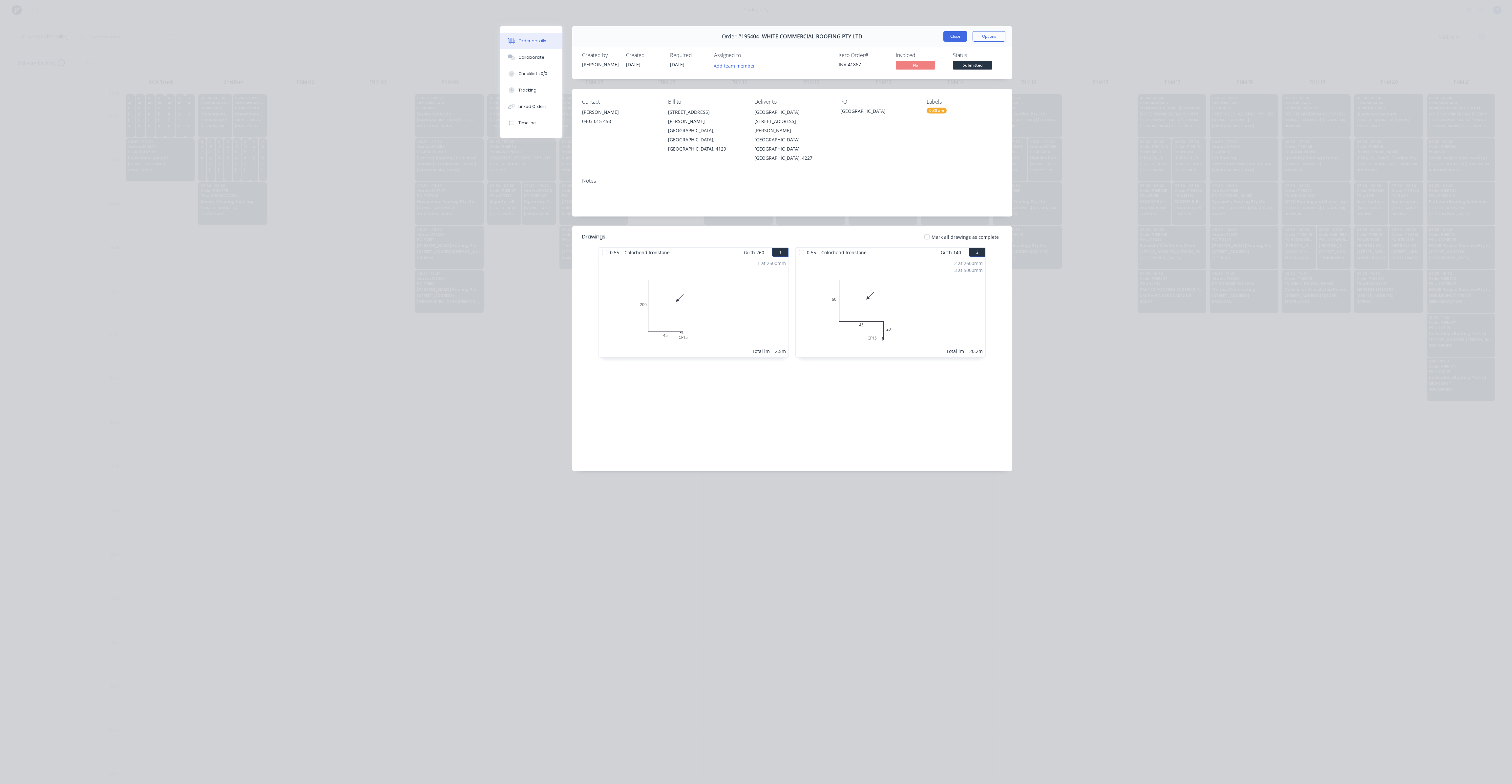
click at [957, 36] on button "Close" at bounding box center [955, 36] width 24 height 11
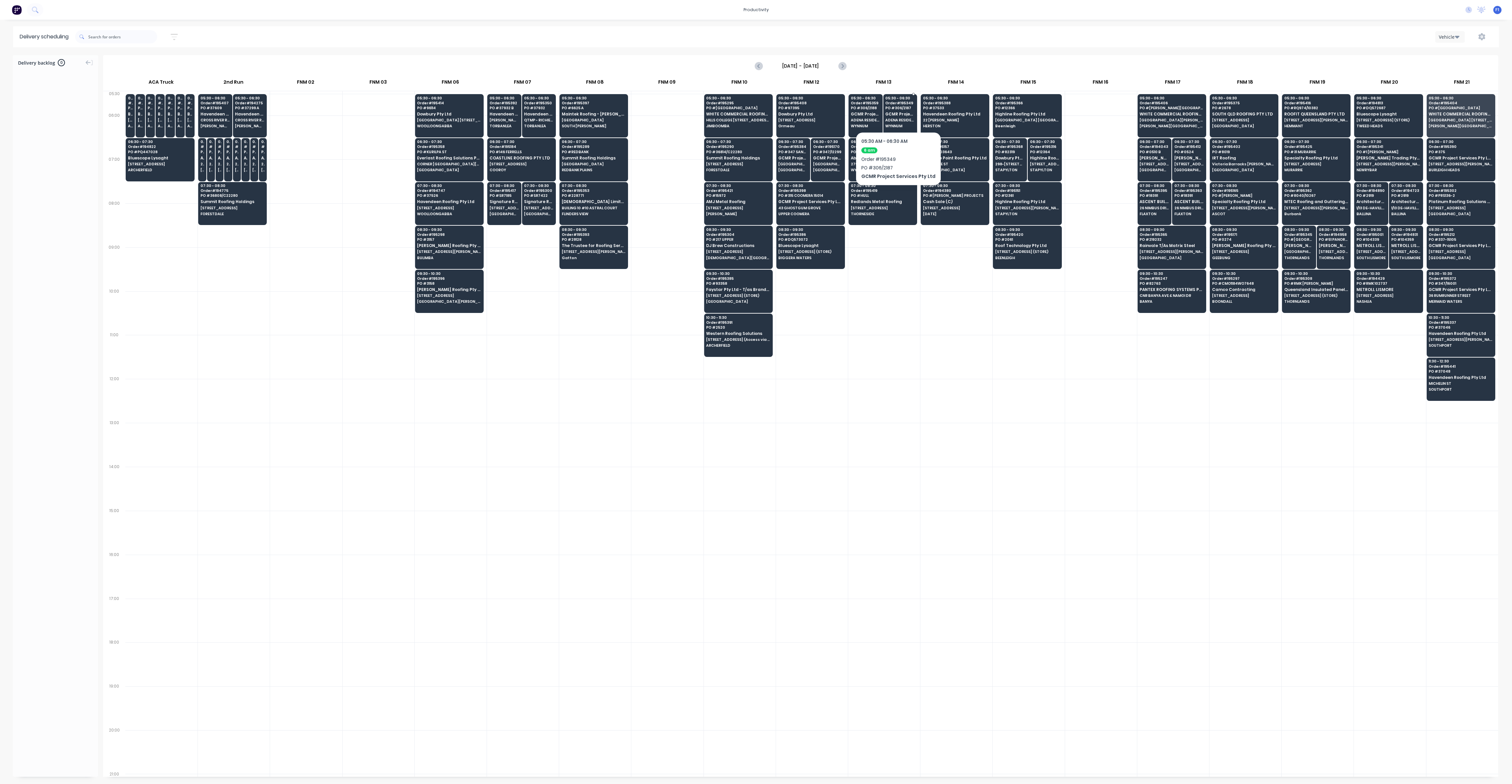
click at [896, 112] on span "GCMR Project Services Pty Ltd" at bounding box center [900, 114] width 29 height 4
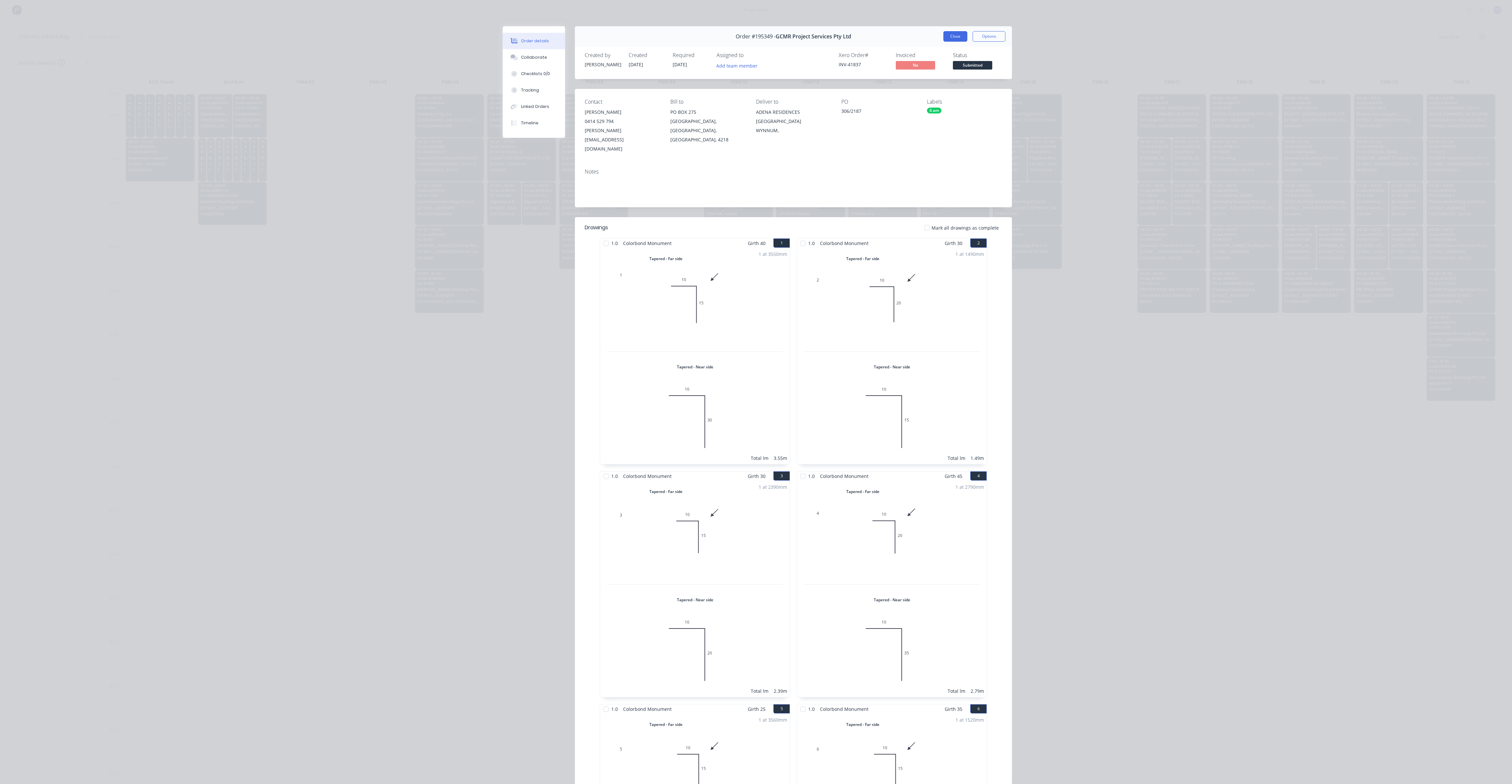
click at [954, 39] on button "Close" at bounding box center [955, 36] width 24 height 11
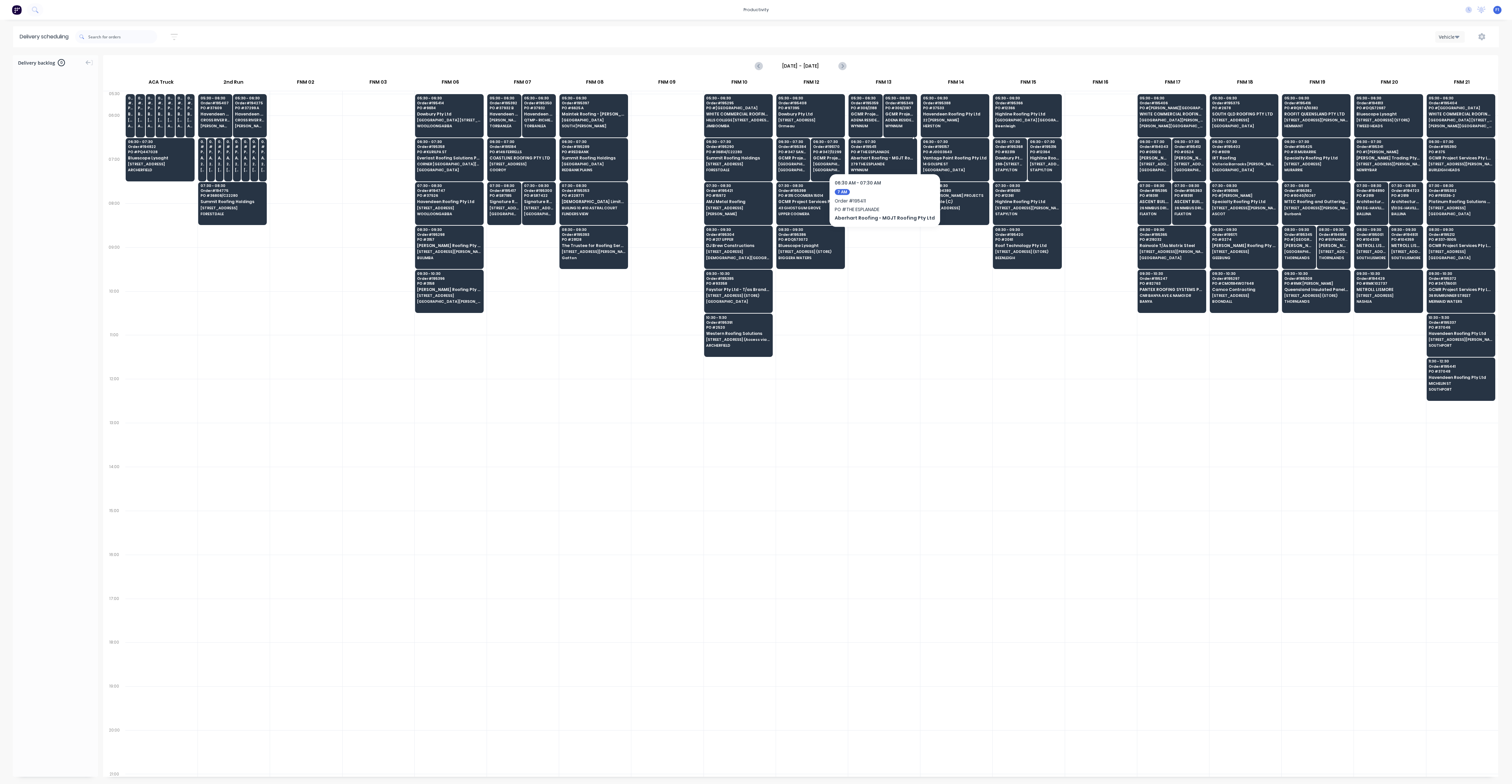
click at [880, 154] on div "06:30 - 07:30 Order # 195411 PO # THE ESPLANADE Aberhart Roofing - MGJT Roofing…" at bounding box center [883, 156] width 68 height 37
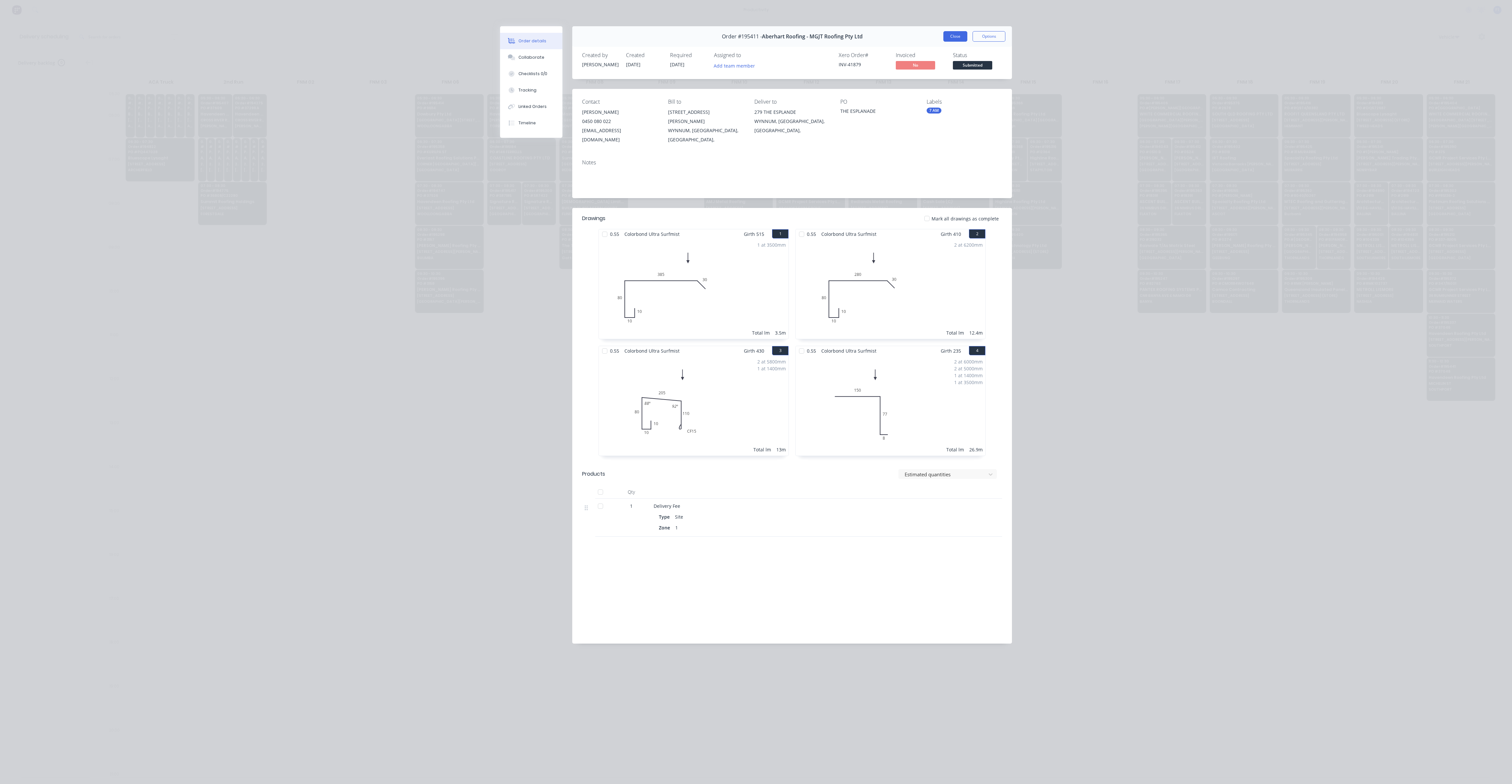
click at [956, 40] on button "Close" at bounding box center [955, 36] width 24 height 11
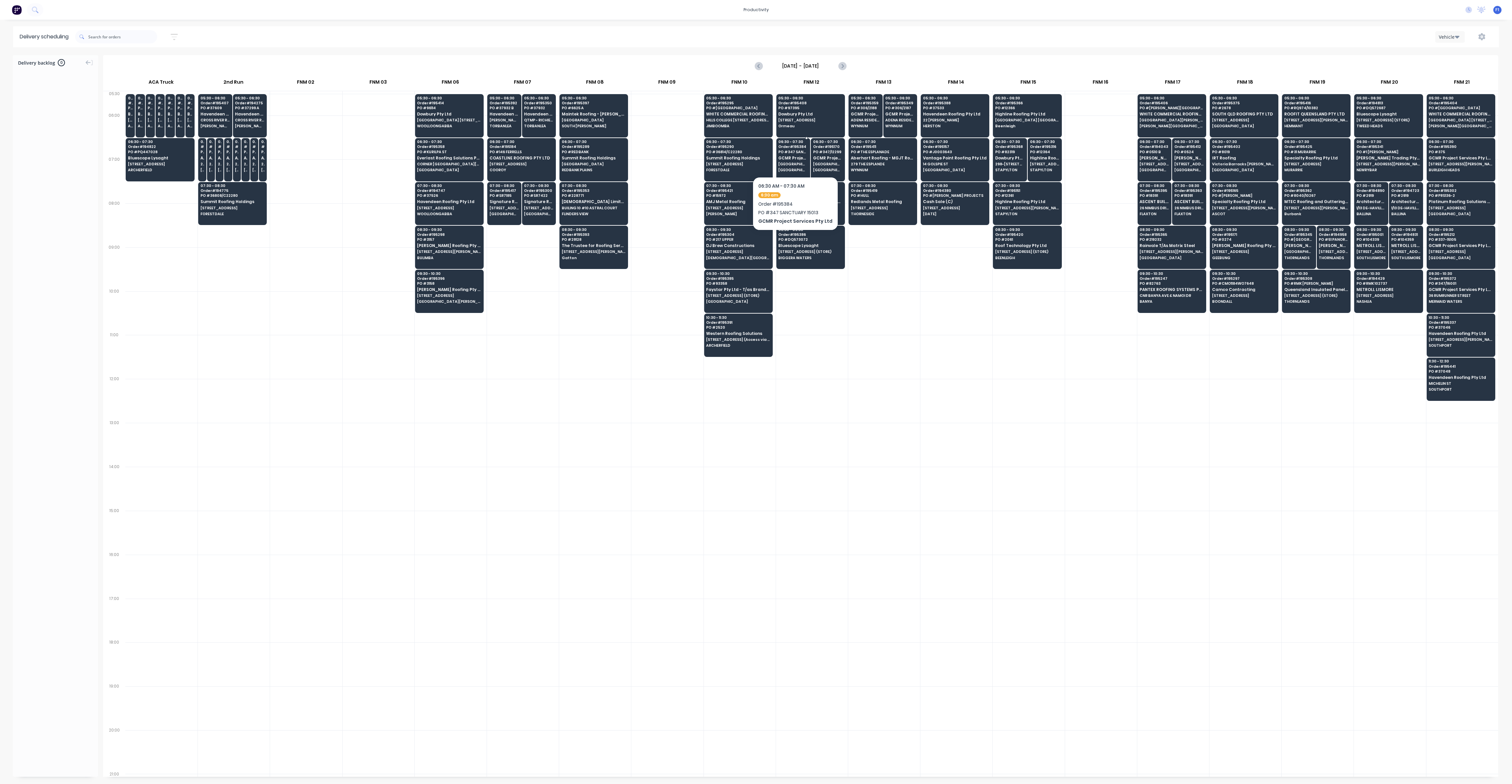
click at [796, 165] on div "06:30 - 07:30 Order # 195384 PO # 347 SANCTUARY 15013 GCMR Project Services Pty…" at bounding box center [793, 156] width 33 height 37
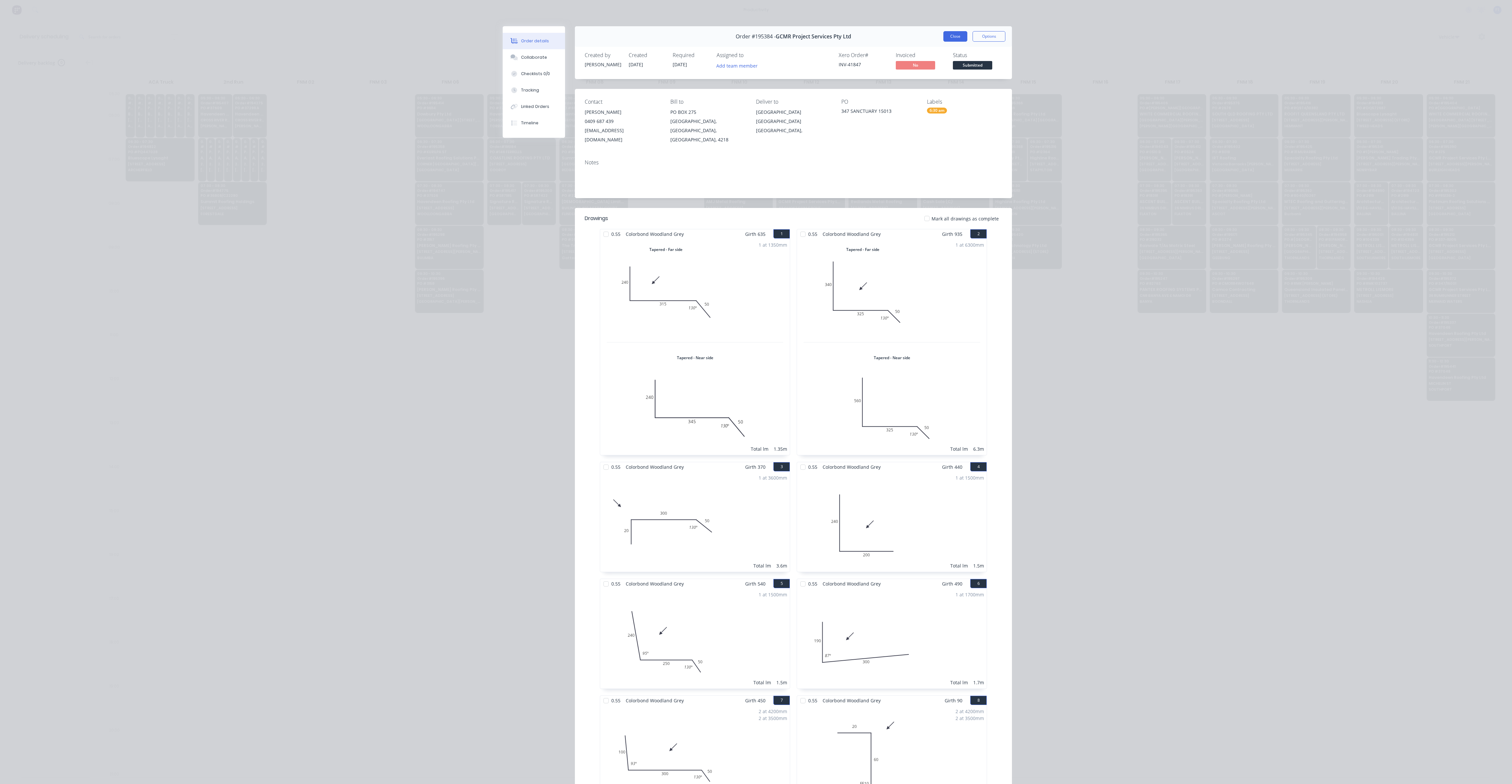
click at [954, 40] on button "Close" at bounding box center [955, 36] width 24 height 11
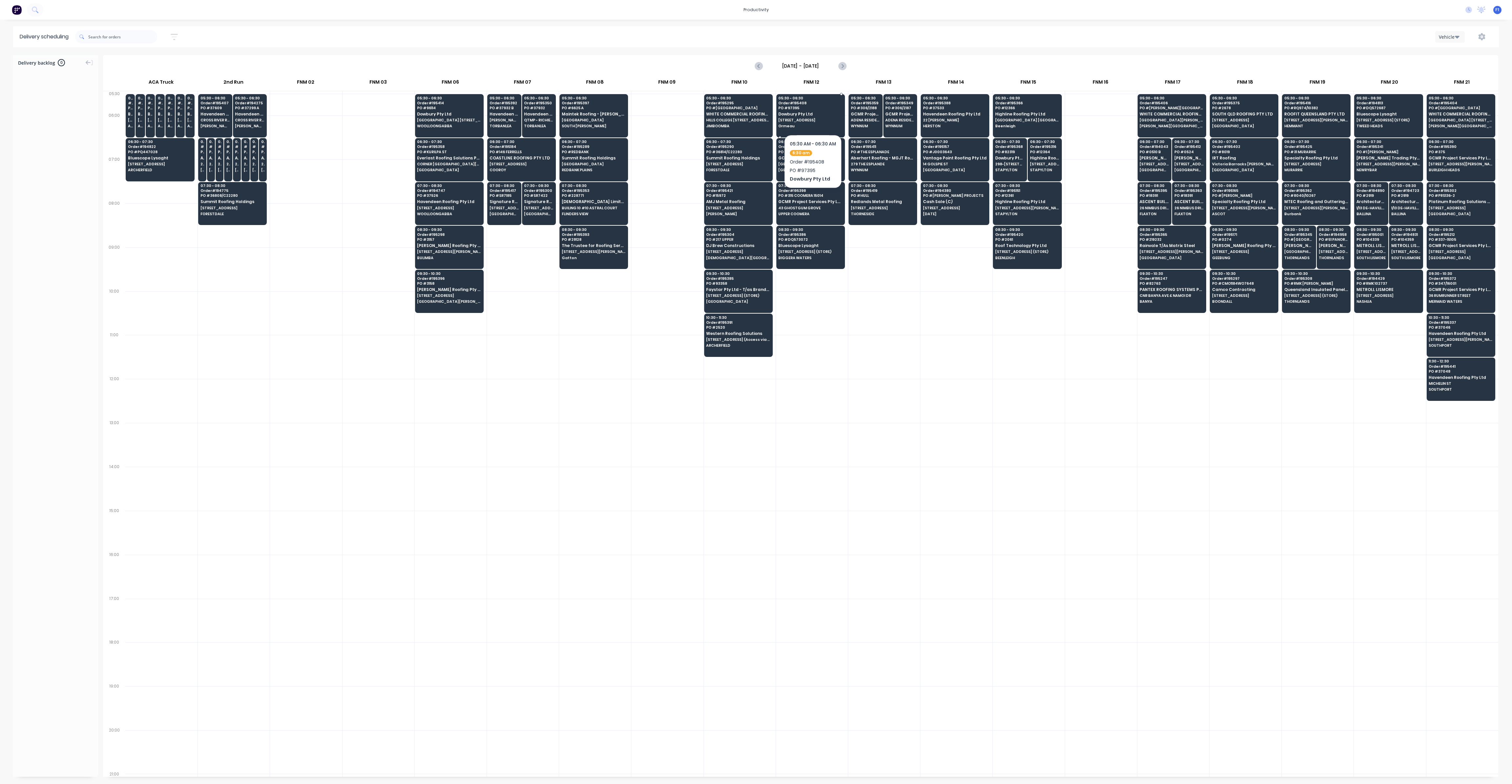
click at [813, 114] on span "Dowbury Pty Ltd" at bounding box center [810, 114] width 63 height 4
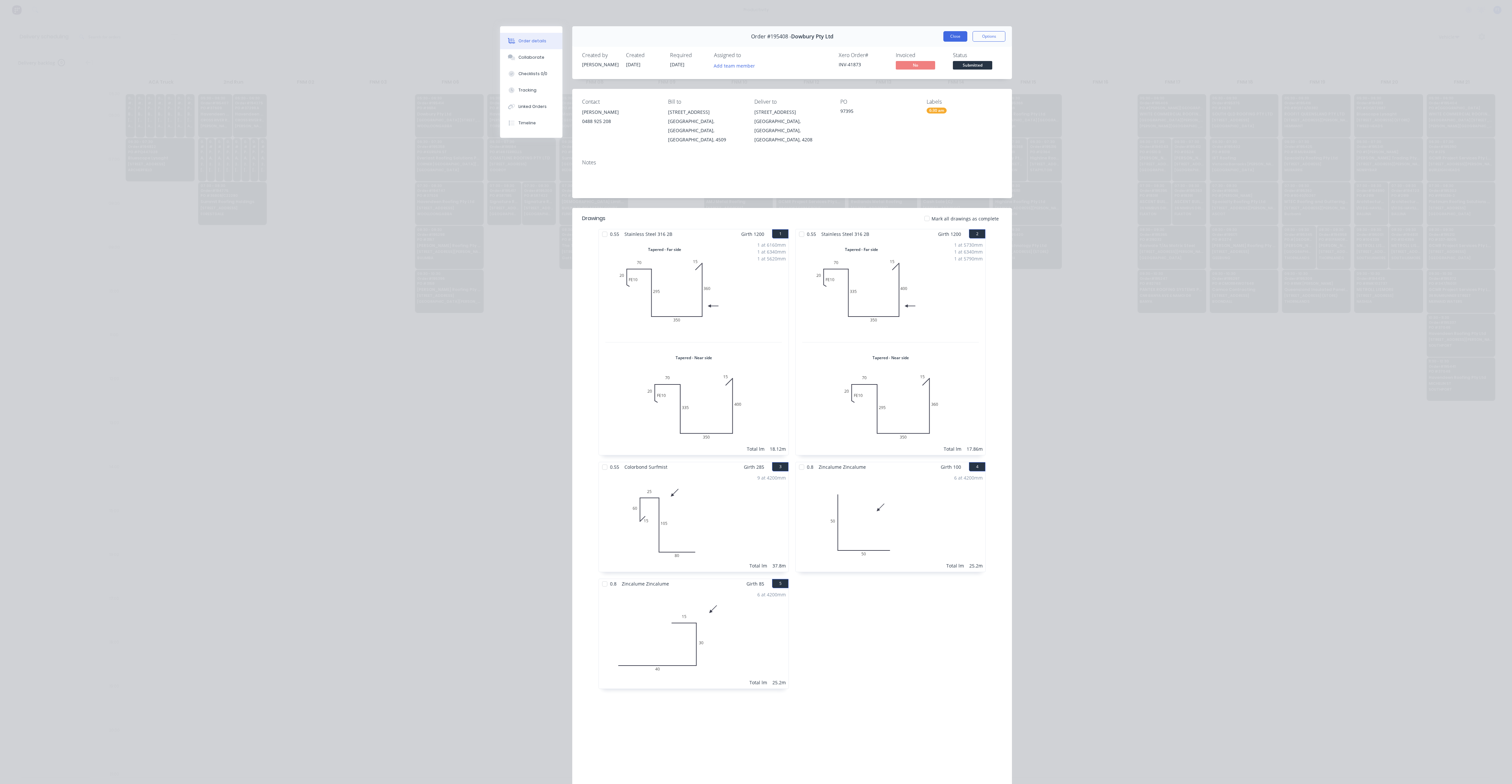
click at [956, 39] on button "Close" at bounding box center [955, 36] width 24 height 11
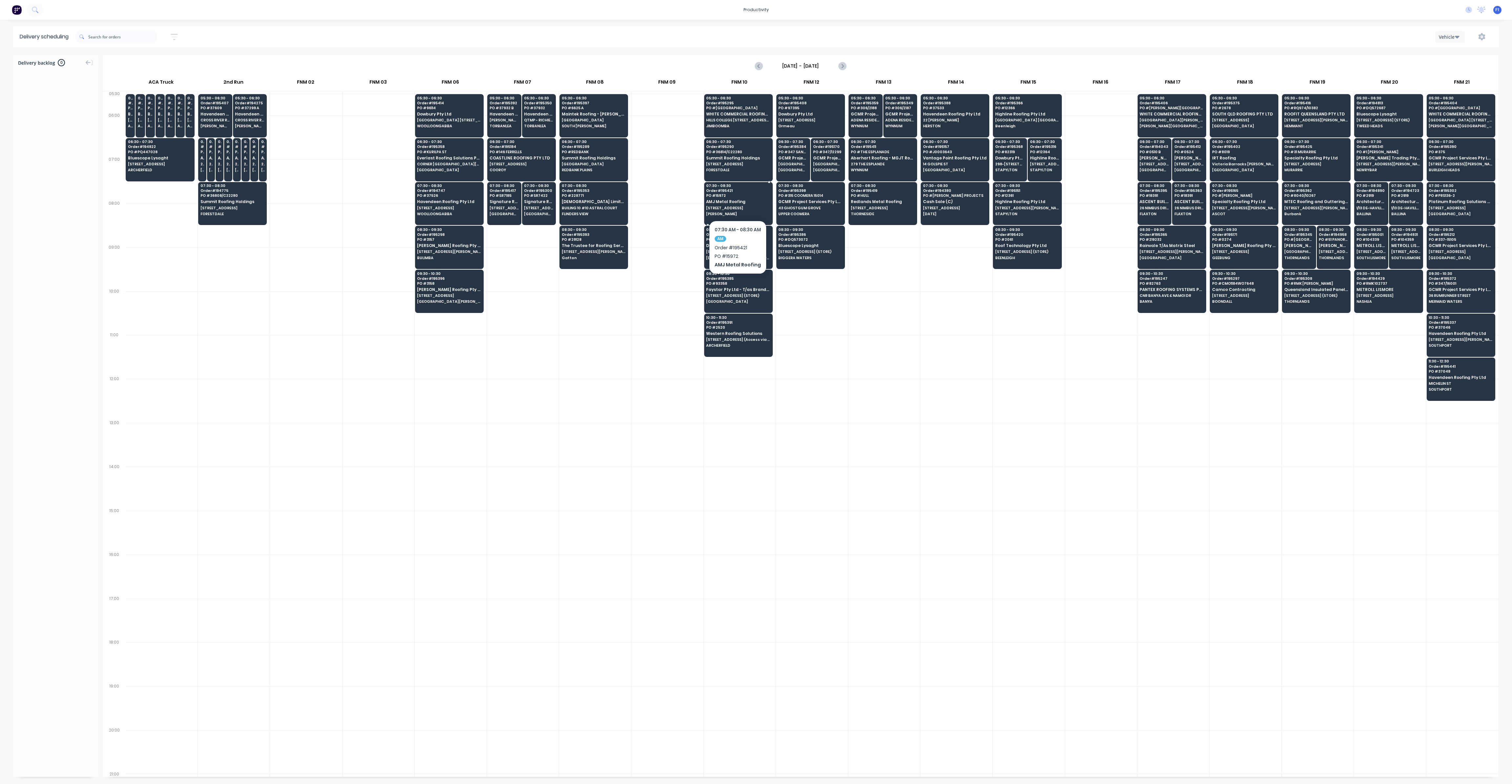
click at [737, 200] on span "AMJ Metal Roofing" at bounding box center [738, 201] width 63 height 4
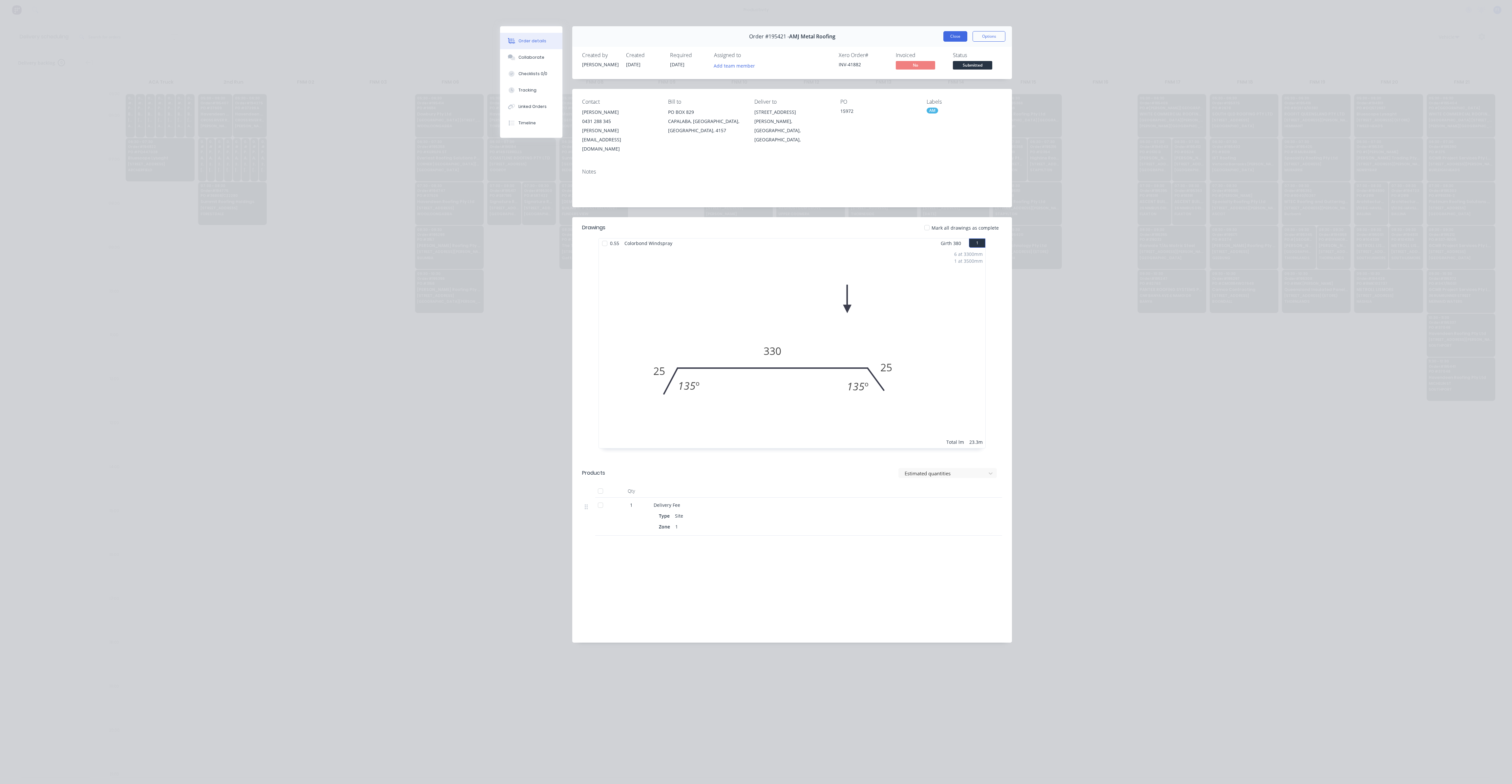
click at [954, 41] on button "Close" at bounding box center [955, 36] width 24 height 11
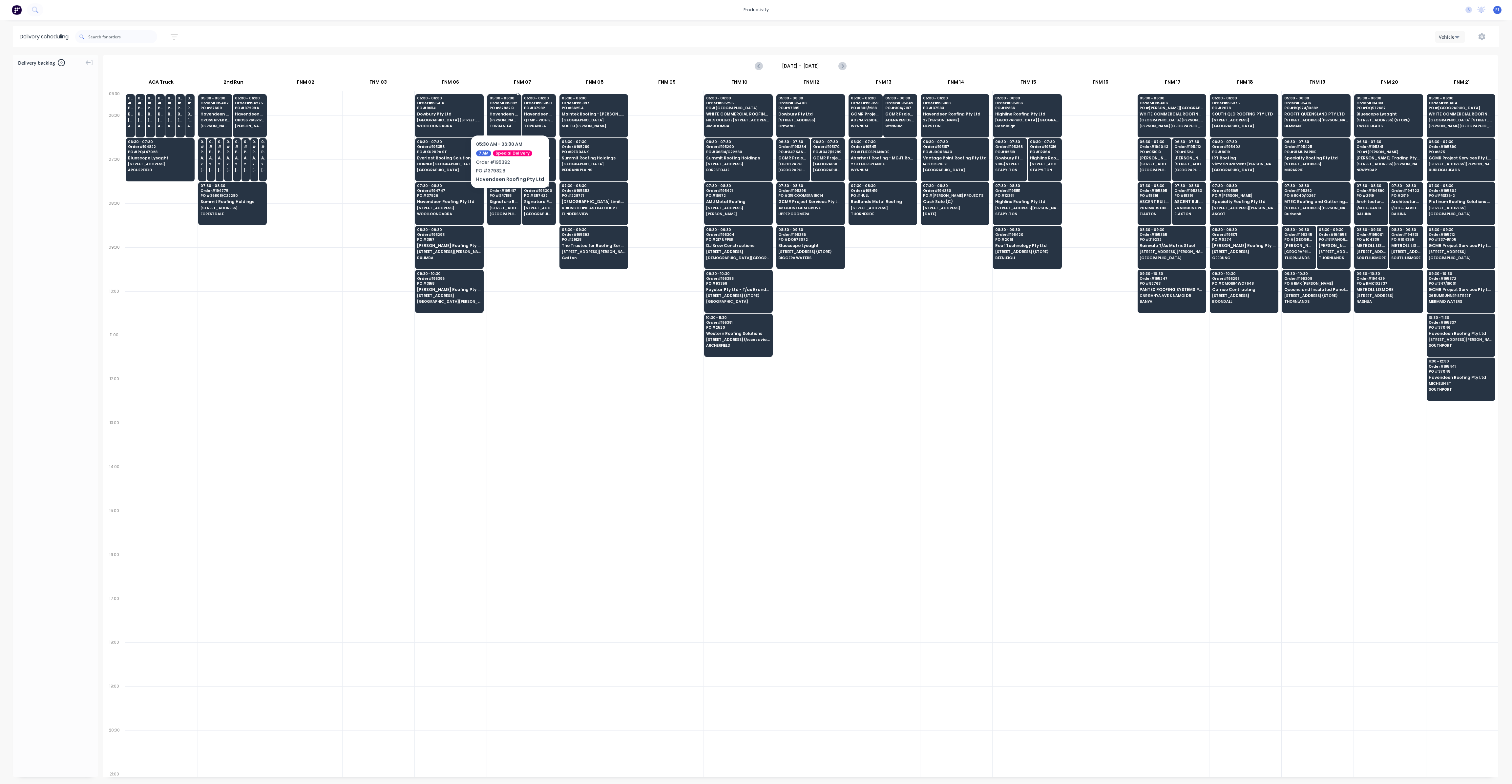
click at [507, 115] on span "Havendeen Roofing Pty Ltd" at bounding box center [504, 114] width 29 height 4
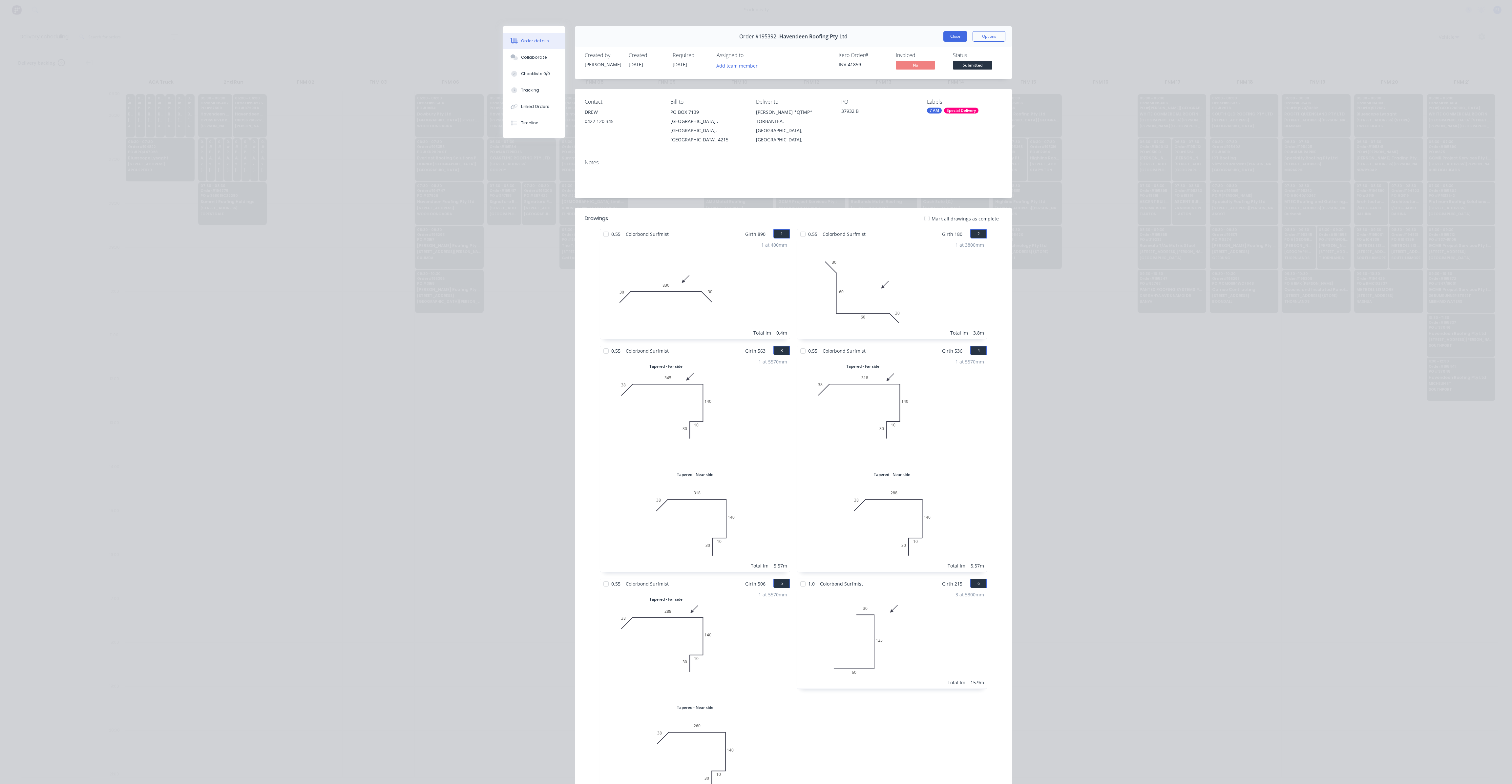
click at [953, 38] on button "Close" at bounding box center [955, 36] width 24 height 11
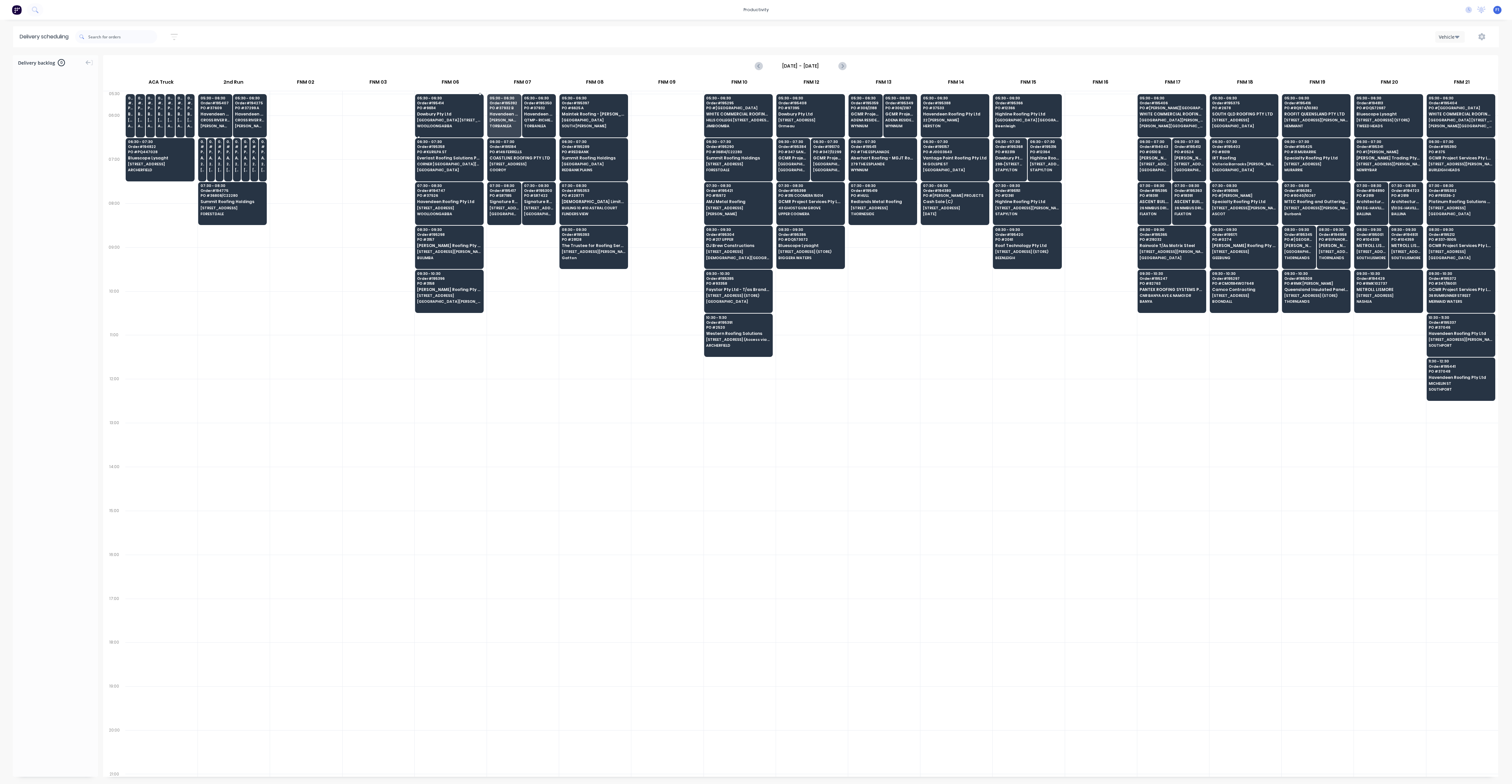
click at [437, 115] on span "Dowbury Pty Ltd" at bounding box center [449, 114] width 63 height 4
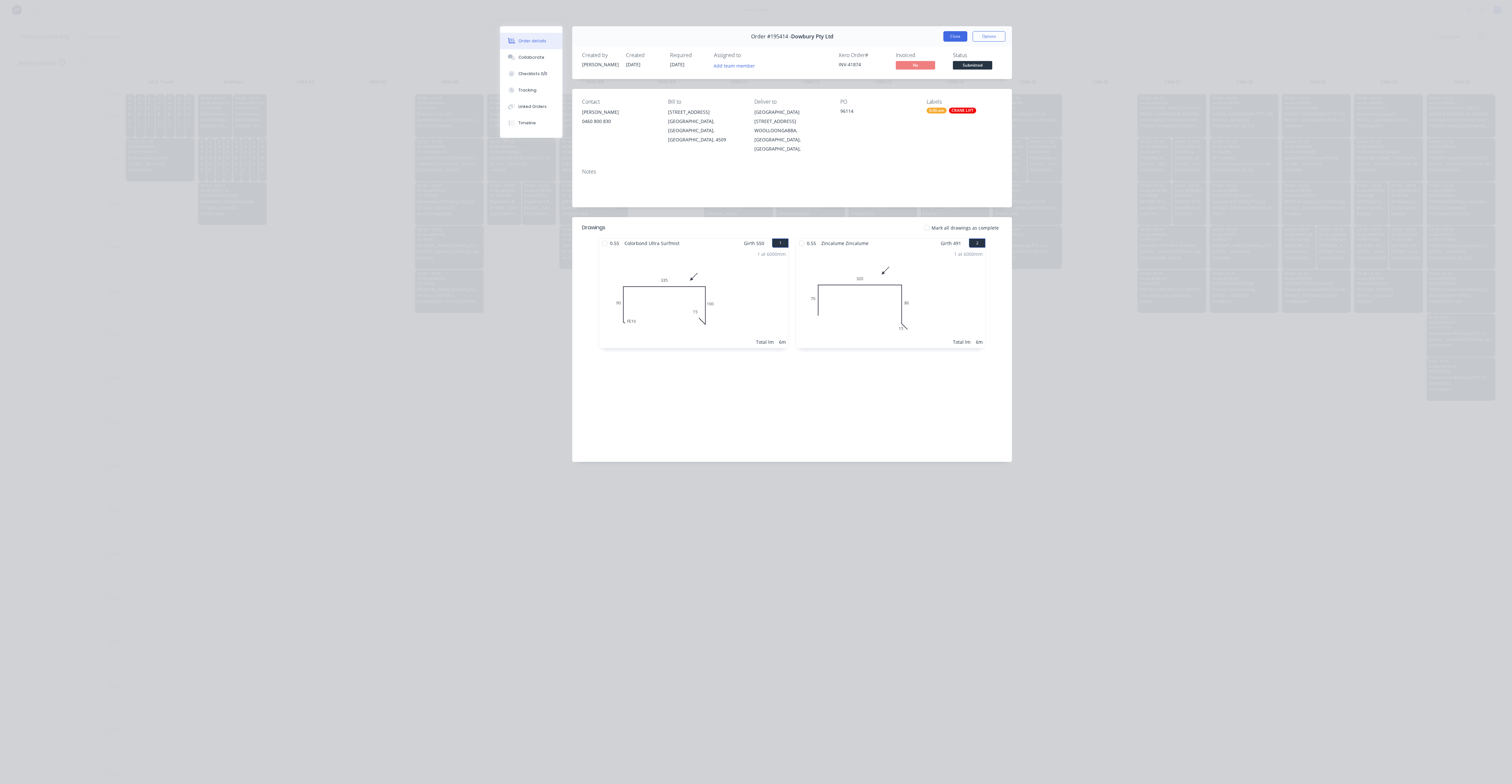
click at [952, 36] on button "Close" at bounding box center [955, 36] width 24 height 11
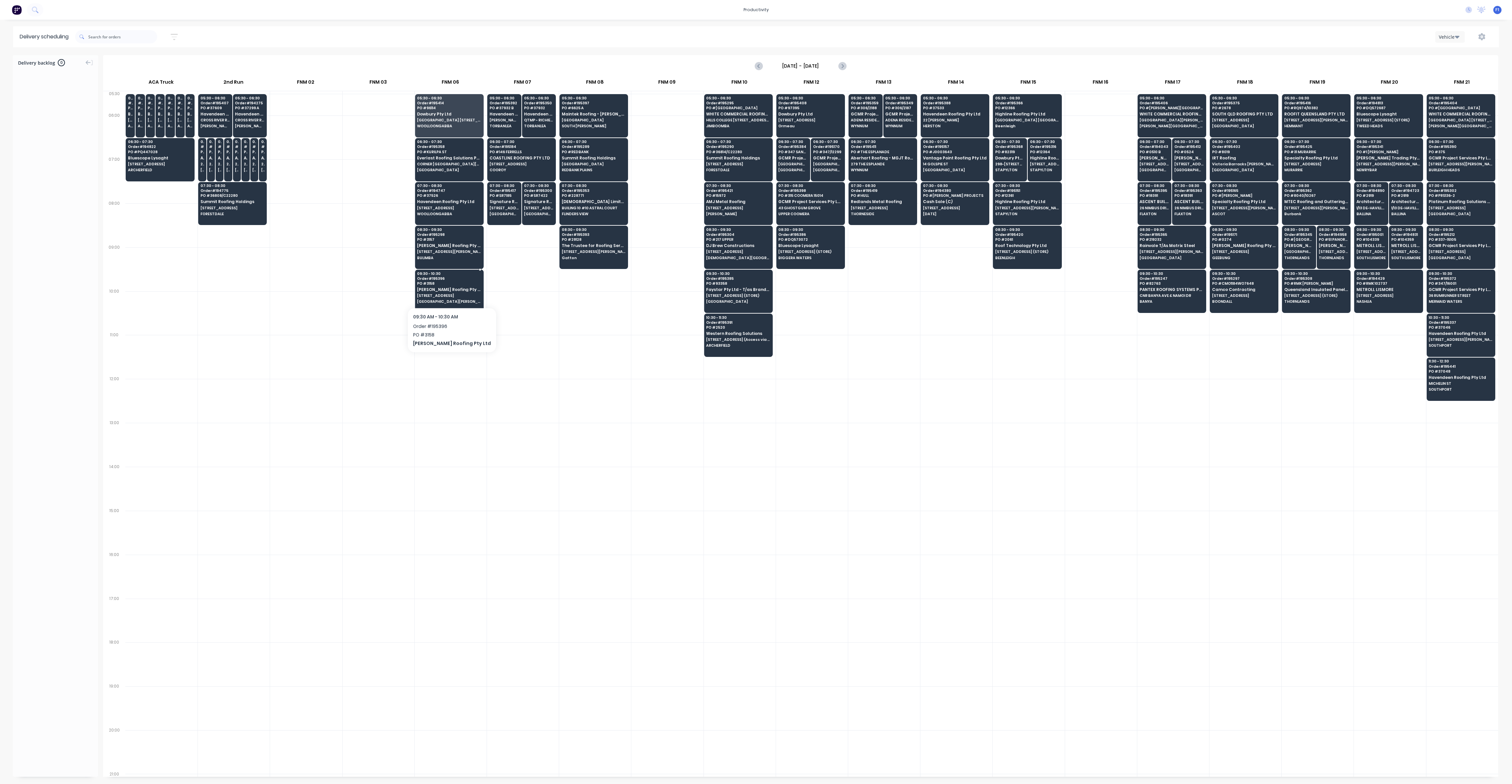
click at [440, 290] on div "09:30 - 10:30 Order # 195396 PO # 3158 [PERSON_NAME] Roofing Pty Ltd [STREET_AD…" at bounding box center [450, 288] width 68 height 37
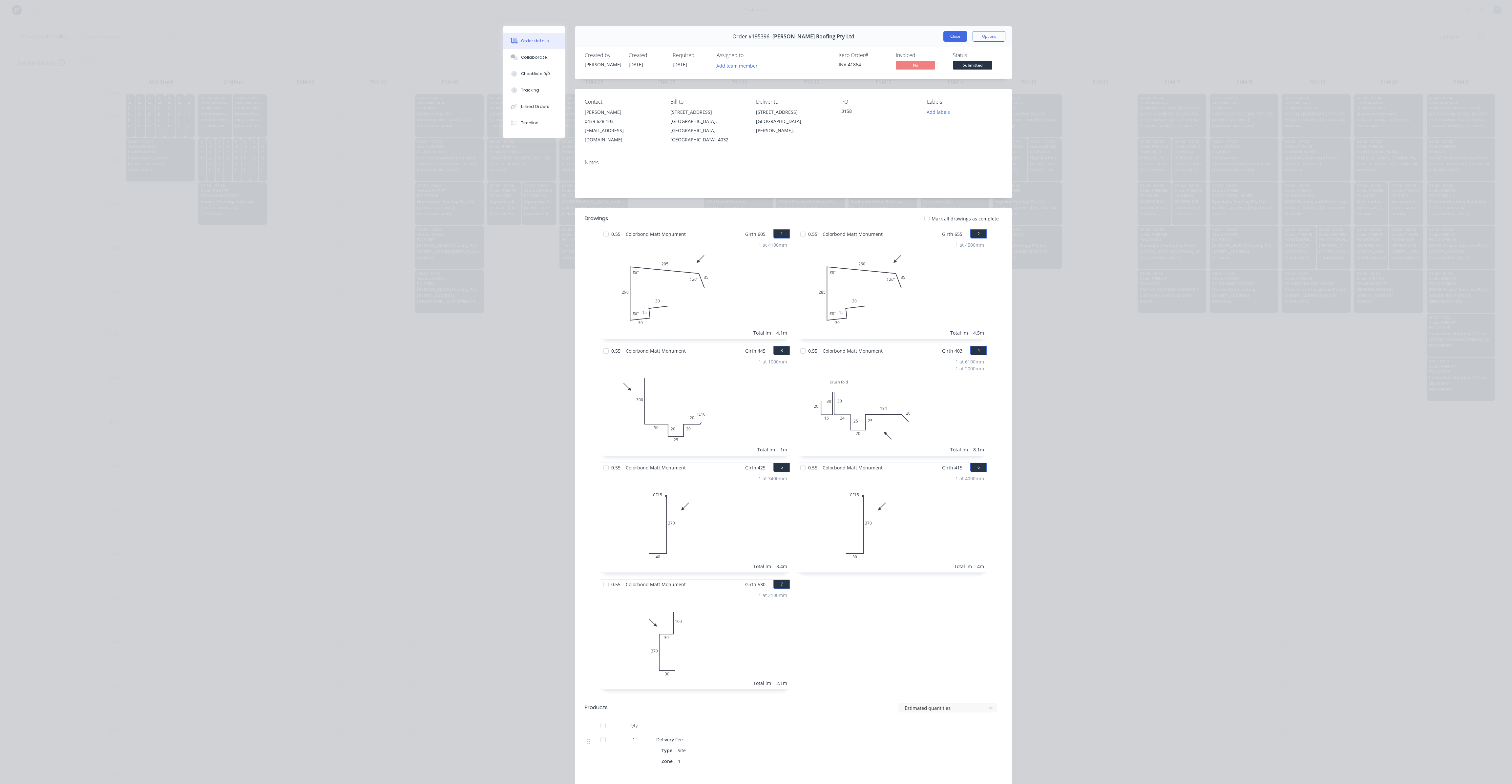
click at [956, 38] on button "Close" at bounding box center [955, 36] width 24 height 11
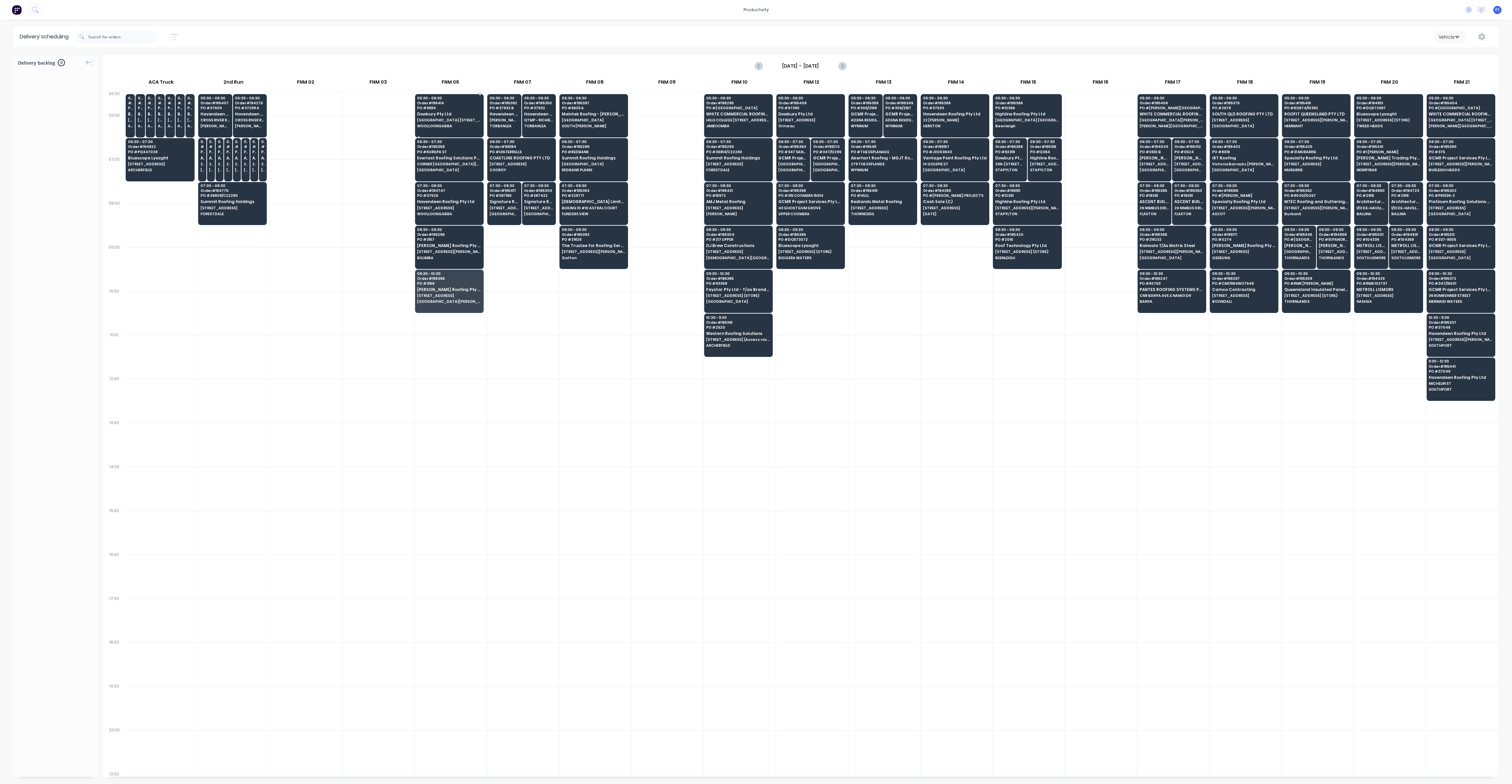
click at [461, 124] on span "WOOLLOONGABBA" at bounding box center [449, 126] width 63 height 4
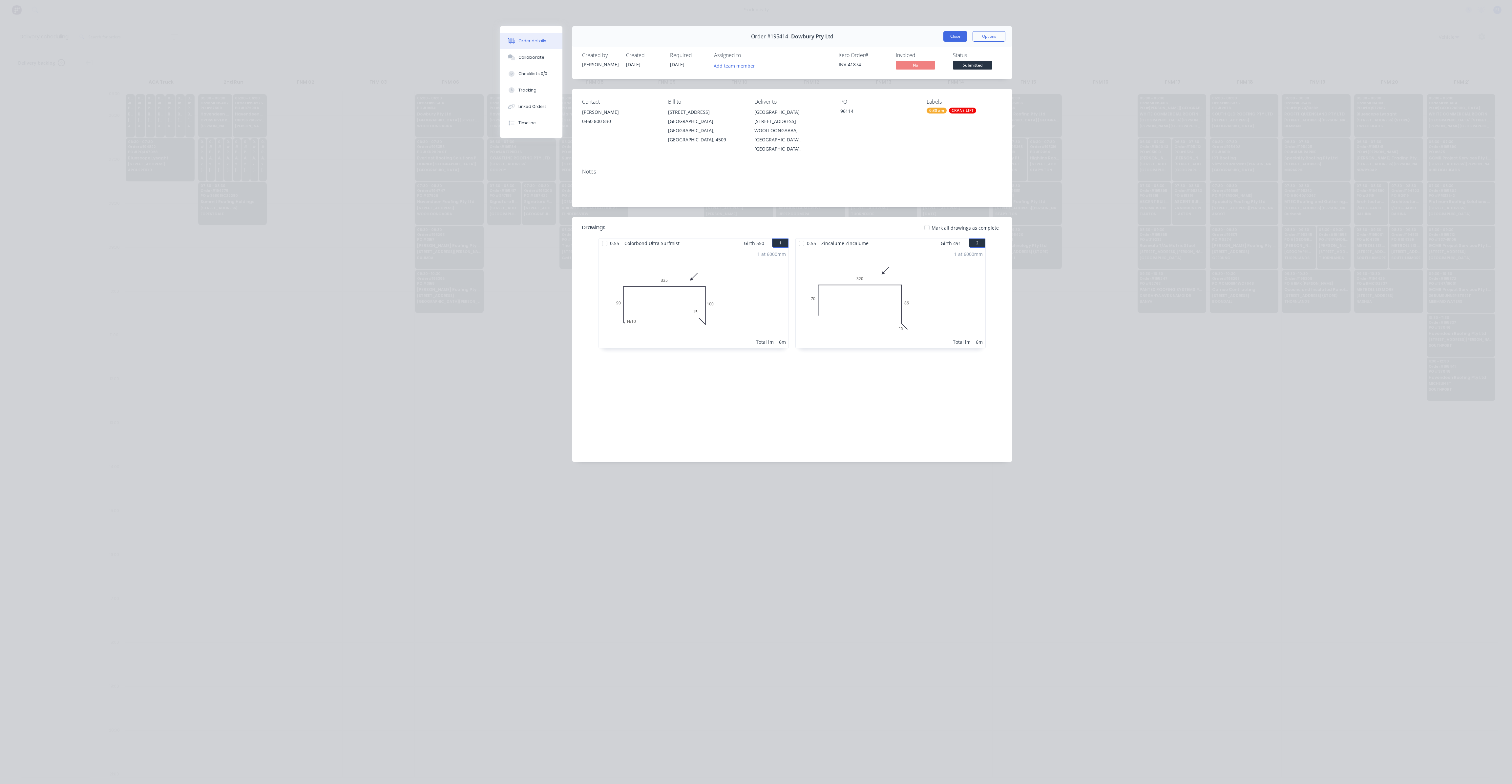
click at [956, 36] on button "Close" at bounding box center [955, 36] width 24 height 11
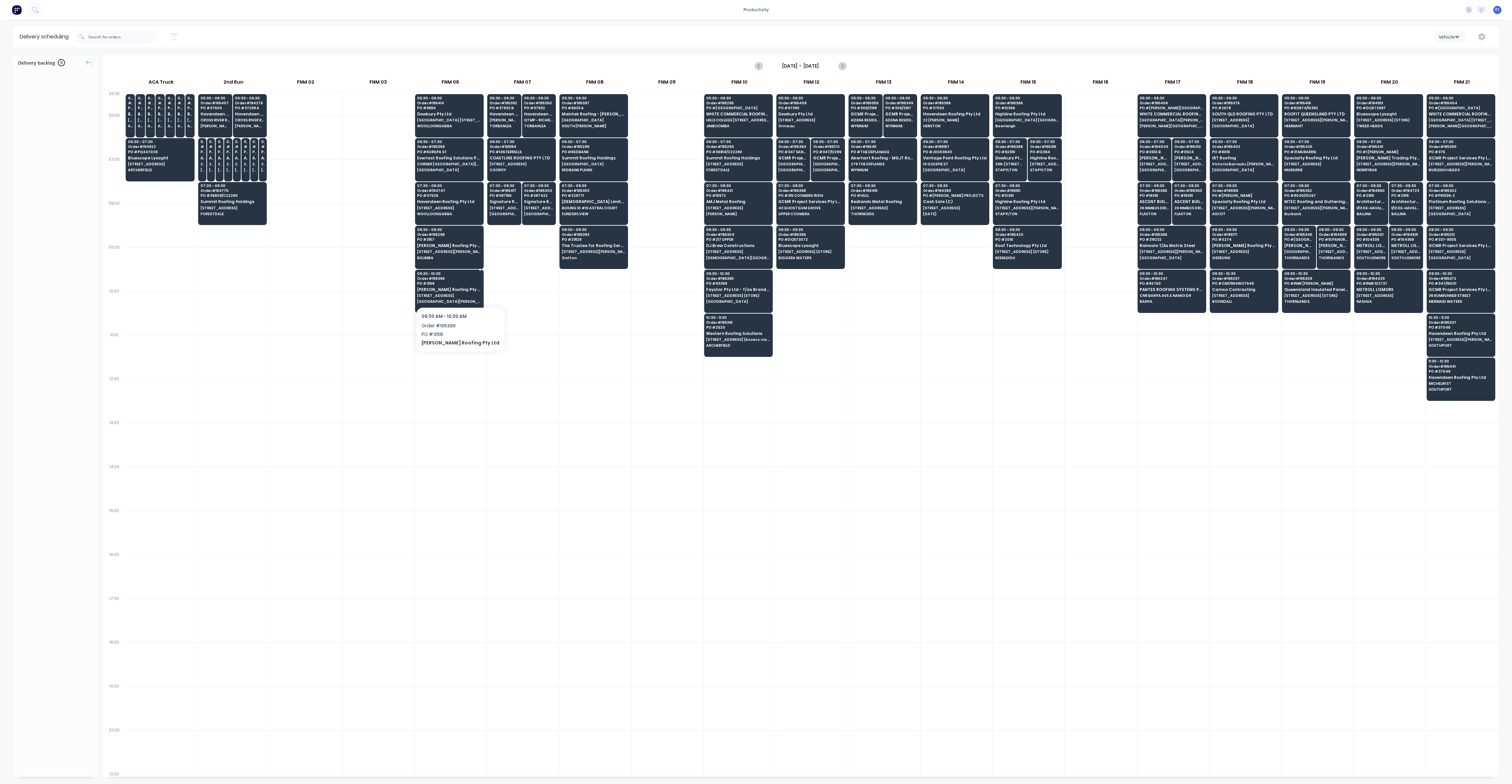
click at [440, 297] on div "09:30 - 10:30 Order # 195396 PO # 3158 [PERSON_NAME] Roofing Pty Ltd [STREET_AD…" at bounding box center [450, 288] width 68 height 37
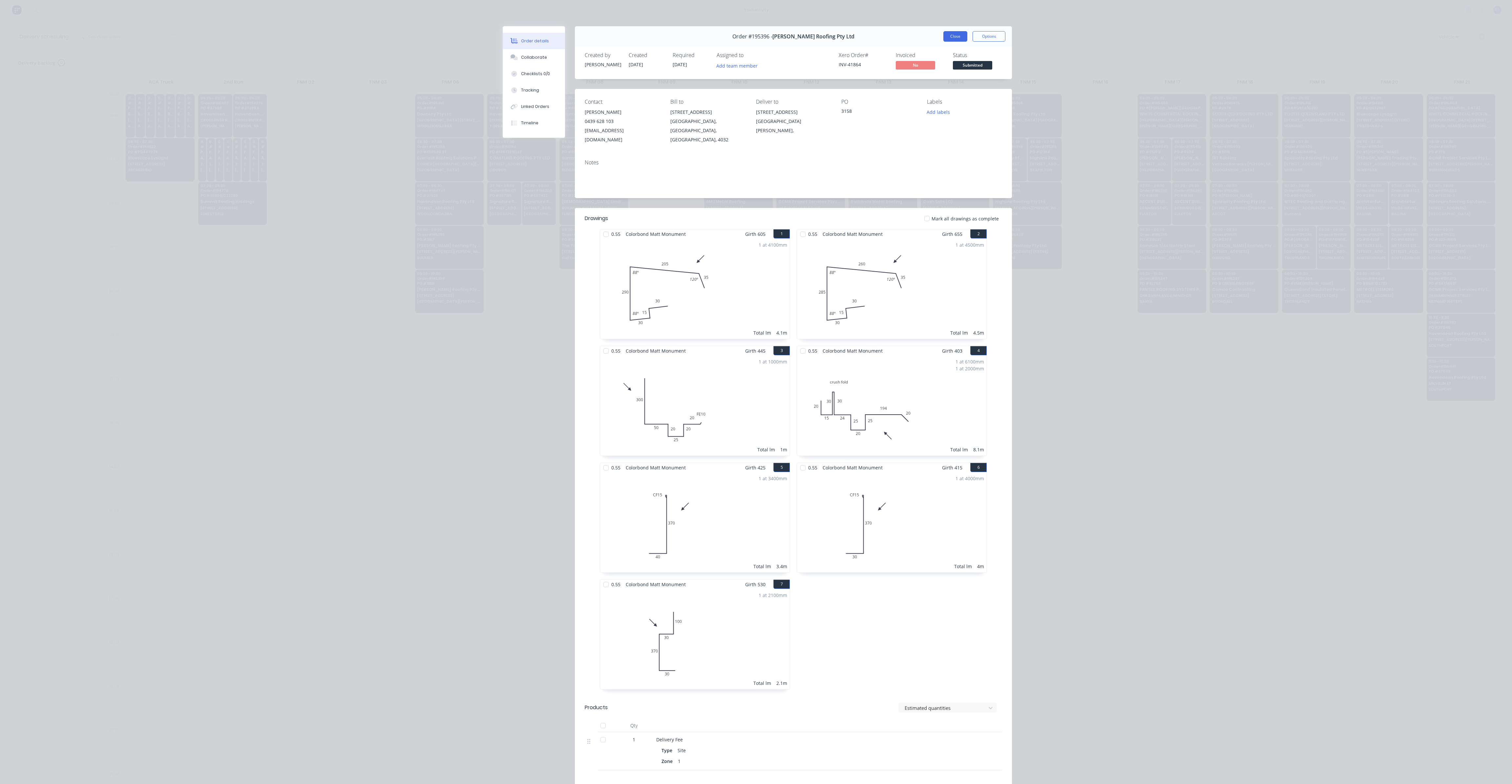
click at [951, 38] on button "Close" at bounding box center [955, 36] width 24 height 11
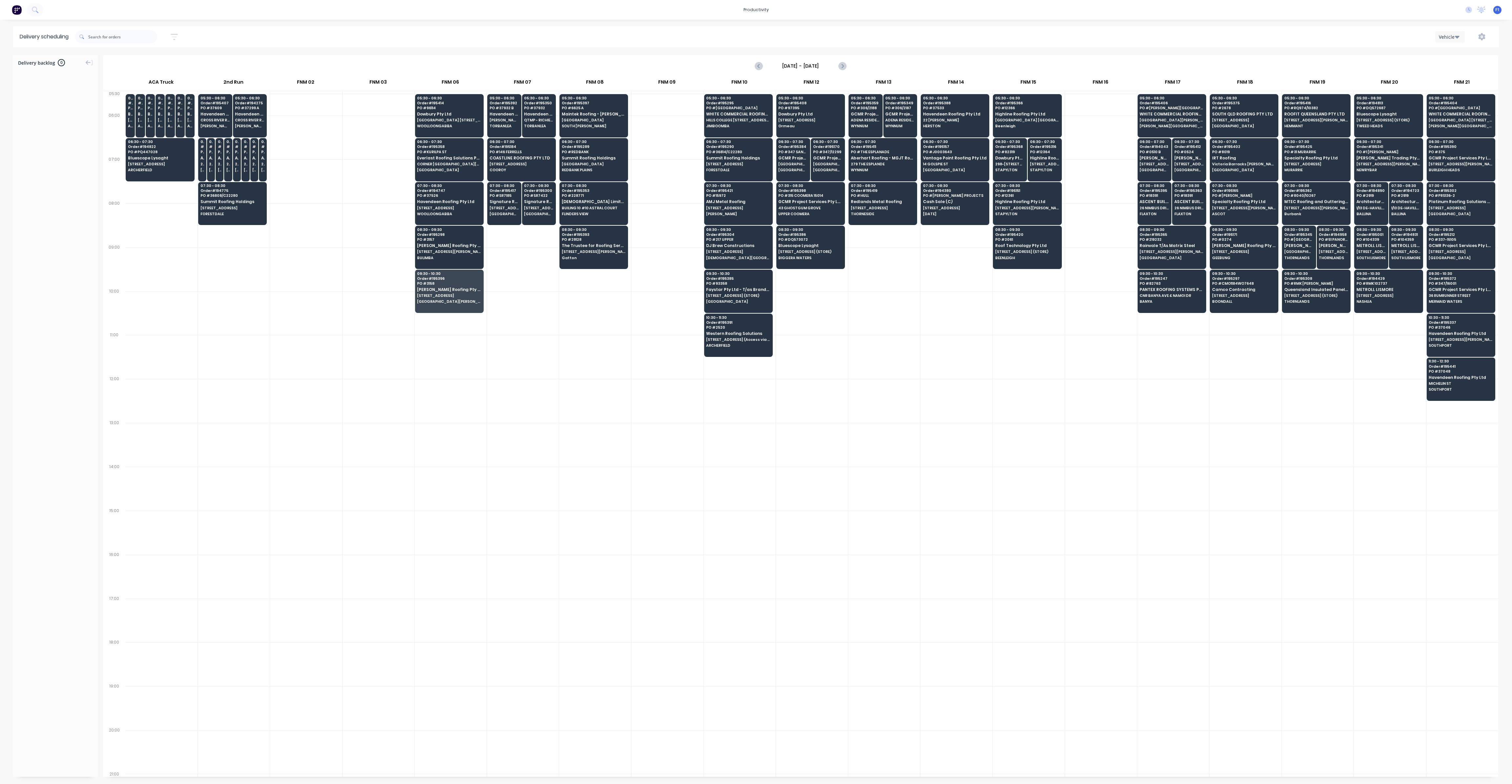
drag, startPoint x: 116, startPoint y: 28, endPoint x: 122, endPoint y: 29, distance: 6.1
click at [122, 29] on div at bounding box center [116, 36] width 82 height 18
click at [131, 31] on input "text" at bounding box center [122, 36] width 69 height 13
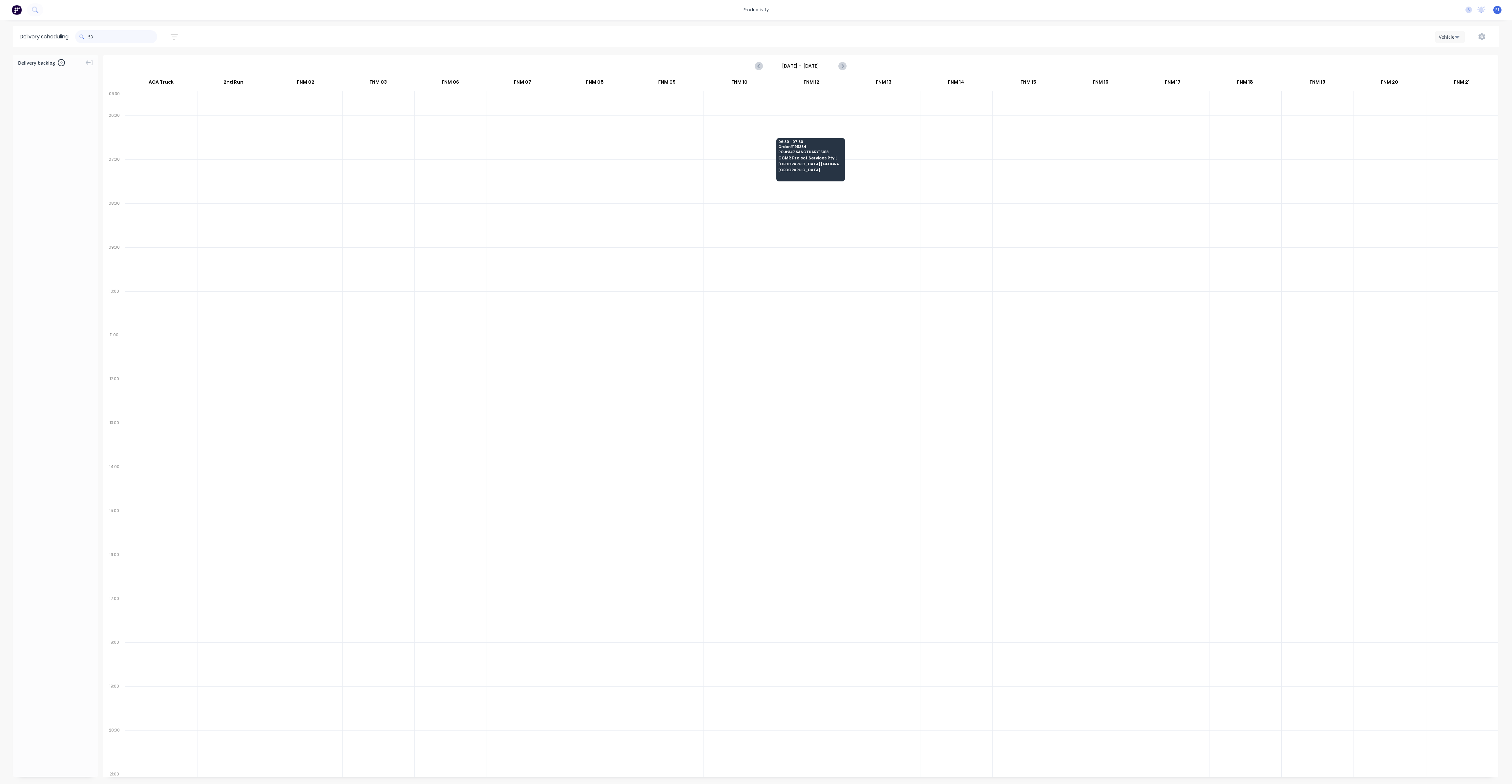
type input "5"
type input "392"
click at [527, 120] on span "[PERSON_NAME] *QTMP*" at bounding box center [521, 120] width 63 height 4
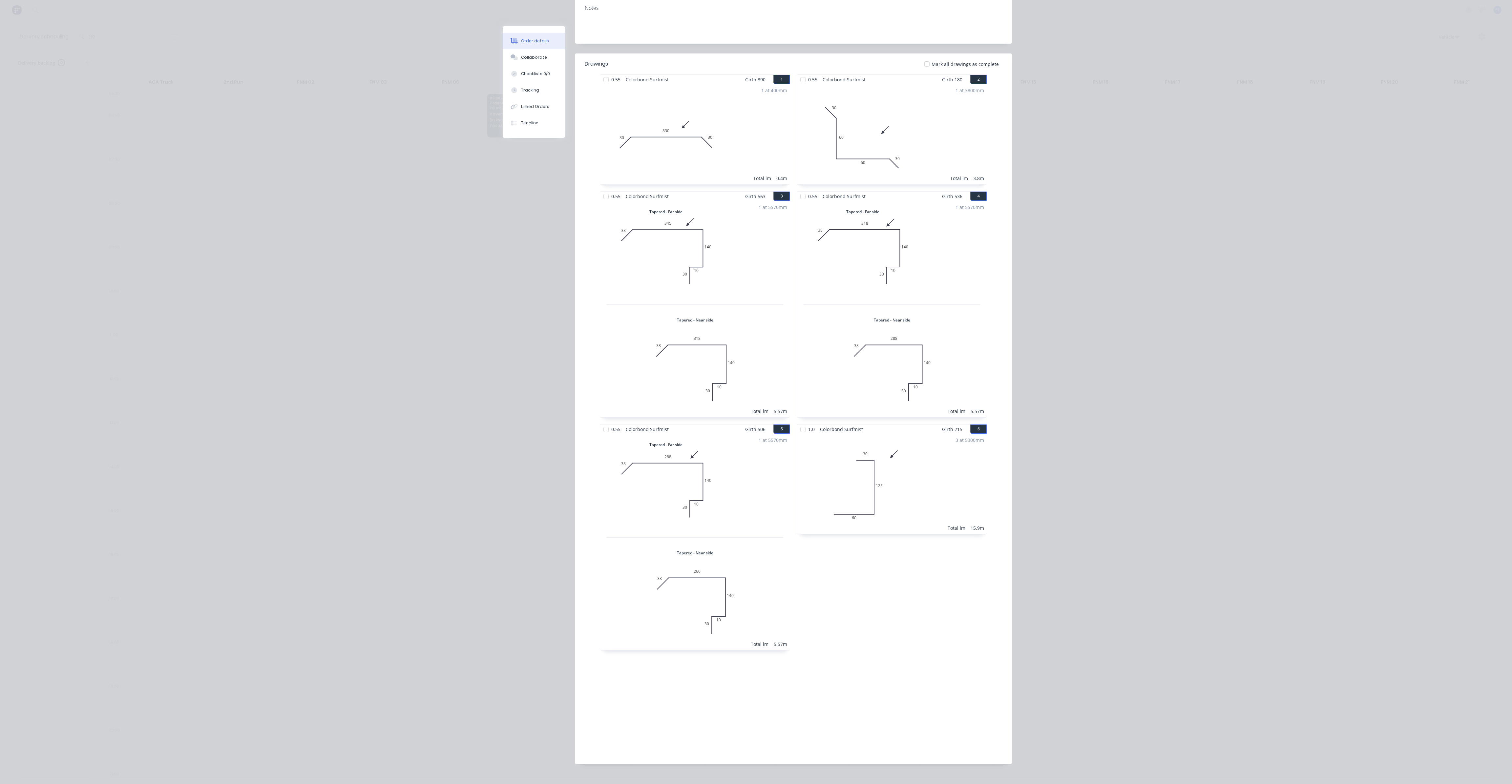
scroll to position [156, 0]
